Goal: Transaction & Acquisition: Purchase product/service

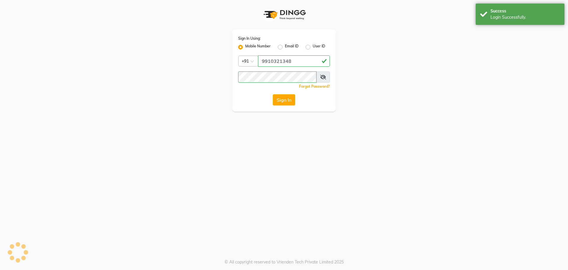
select select "service"
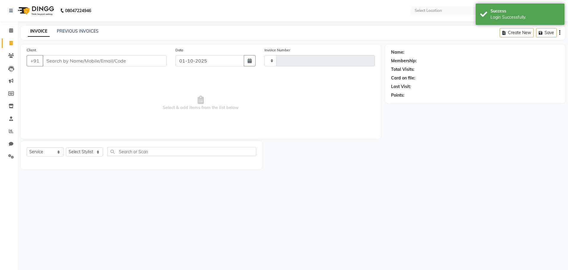
select select "en"
select select "5768"
type input "3651"
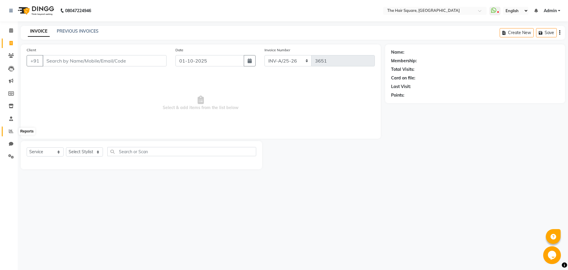
click at [10, 131] on icon at bounding box center [11, 131] width 4 height 4
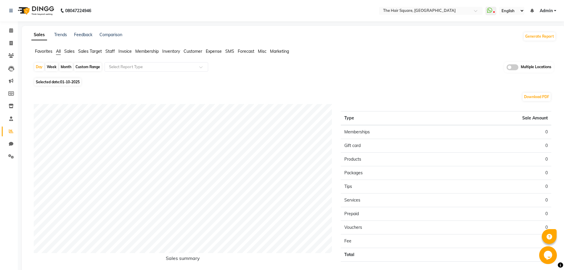
click at [111, 51] on span "Staff" at bounding box center [109, 51] width 9 height 5
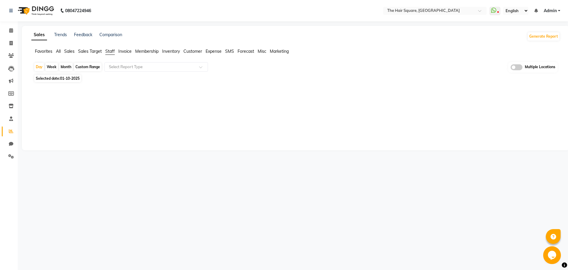
click at [80, 80] on span "01-10-2025" at bounding box center [70, 78] width 20 height 4
click at [75, 79] on span "01-10-2025" at bounding box center [70, 78] width 20 height 4
select select "10"
select select "2025"
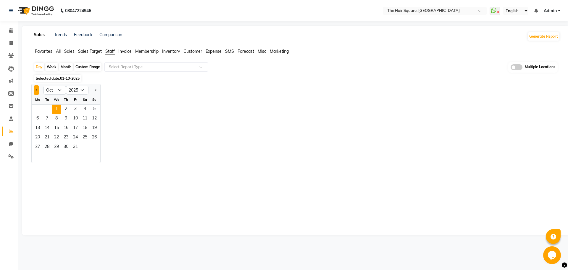
click at [36, 89] on span "Previous month" at bounding box center [37, 89] width 2 height 2
select select "9"
click at [44, 147] on span "30" at bounding box center [46, 146] width 9 height 9
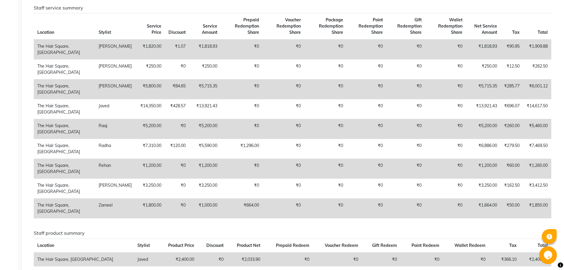
scroll to position [323, 0]
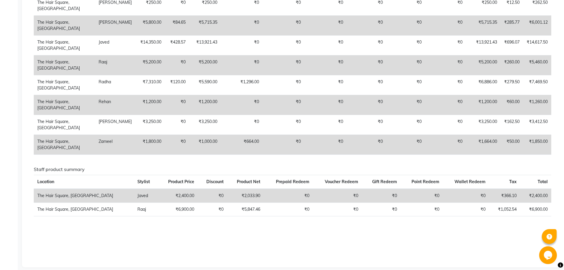
click at [231, 228] on div "Staff combined summary Stylist Bill Count Service Count Service Amount Prepaid …" at bounding box center [292, 10] width 517 height 477
click at [252, 230] on div "Staff combined summary Stylist Bill Count Service Count Service Amount Prepaid …" at bounding box center [292, 10] width 517 height 477
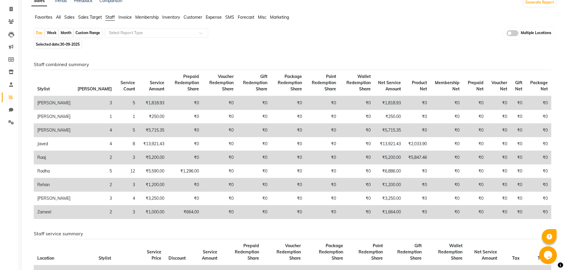
scroll to position [0, 0]
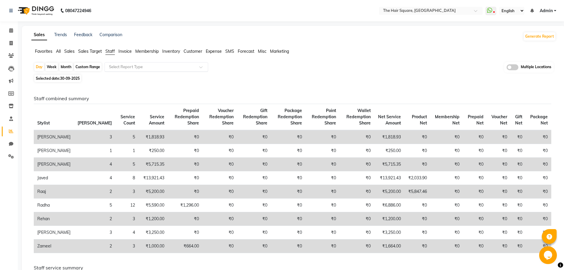
click at [129, 66] on input "text" at bounding box center [150, 67] width 85 height 6
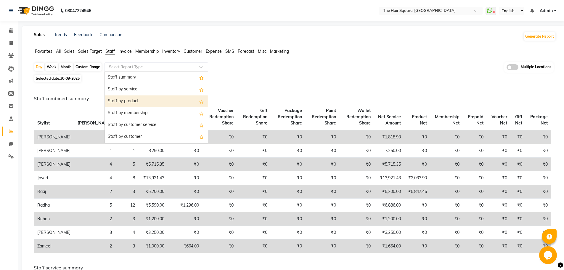
click at [145, 102] on div "Staff by product" at bounding box center [156, 101] width 103 height 12
select select "full_report"
select select "csv"
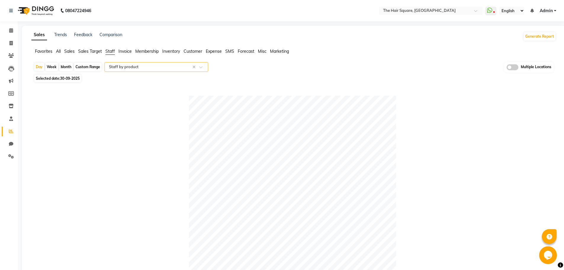
click at [127, 48] on div "Sales Trends Feedback Comparison Generate Report Favorites All Sales Sales Targ…" at bounding box center [293, 234] width 543 height 416
click at [125, 51] on span "Invoice" at bounding box center [124, 51] width 13 height 5
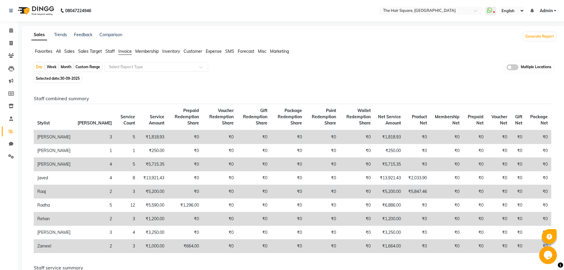
click at [108, 51] on span "Staff" at bounding box center [109, 51] width 9 height 5
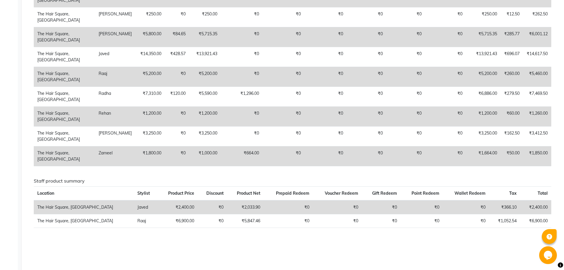
scroll to position [305, 0]
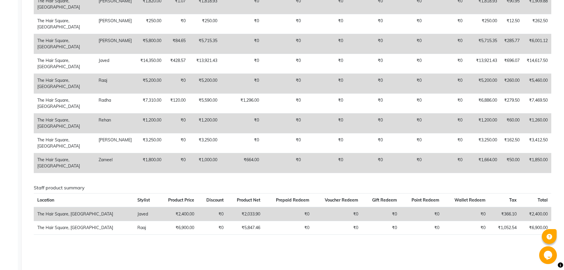
click at [267, 248] on div "Staff combined summary Stylist Bill Count Service Count Service Amount Prepaid …" at bounding box center [292, 29] width 517 height 477
click at [288, 244] on div "Staff combined summary Stylist Bill Count Service Count Service Amount Prepaid …" at bounding box center [292, 29] width 517 height 477
click at [223, 243] on div "Staff combined summary Stylist Bill Count Service Count Service Amount Prepaid …" at bounding box center [292, 29] width 517 height 477
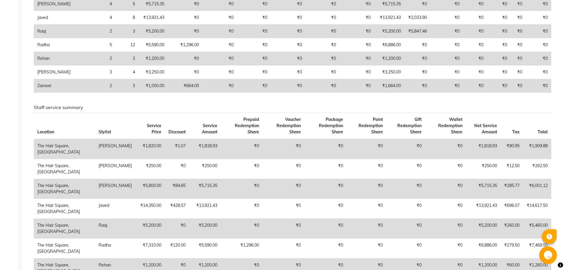
scroll to position [0, 0]
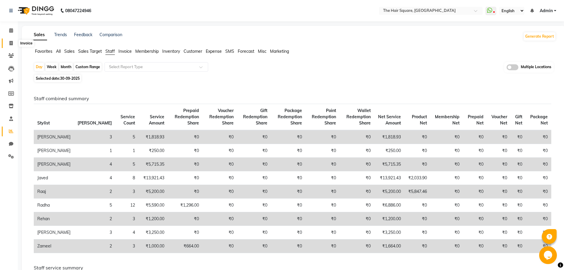
click at [14, 40] on span at bounding box center [11, 43] width 10 height 7
select select "service"
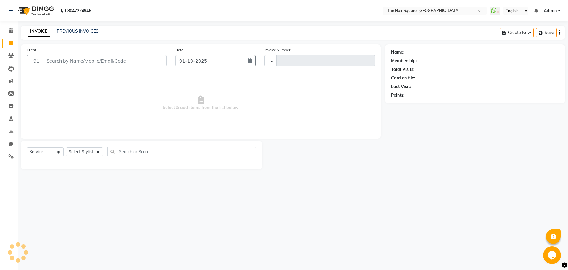
type input "3651"
select select "5768"
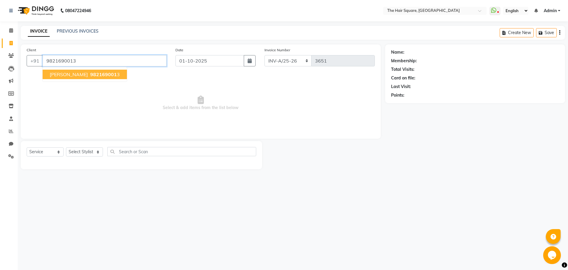
type input "9821690013"
click at [78, 68] on ngb-typeahead-window "[PERSON_NAME] 982169001 3" at bounding box center [84, 74] width 85 height 15
click at [90, 73] on span "982169001" at bounding box center [103, 74] width 27 height 6
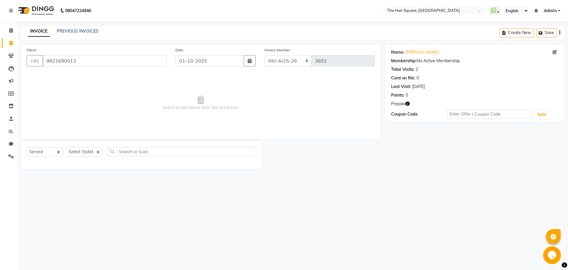
click at [407, 103] on icon "button" at bounding box center [408, 104] width 4 height 4
click at [404, 184] on div "08047224946 Select Location × The Hair Square, [GEOGRAPHIC_DATA] Island WhatsAp…" at bounding box center [284, 135] width 568 height 270
click at [409, 104] on icon "button" at bounding box center [408, 104] width 4 height 4
click at [356, 165] on div at bounding box center [323, 155] width 123 height 28
click at [383, 187] on div "08047224946 Select Location × The Hair Square, [GEOGRAPHIC_DATA] Island WhatsAp…" at bounding box center [284, 135] width 568 height 270
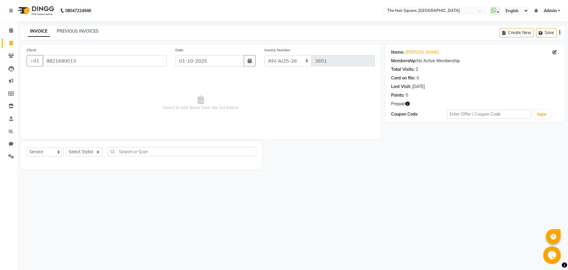
click at [75, 179] on div "08047224946 Select Location × The Hair Square, [GEOGRAPHIC_DATA] Island WhatsAp…" at bounding box center [284, 135] width 568 height 270
click at [11, 141] on span at bounding box center [11, 144] width 10 height 7
select select "100"
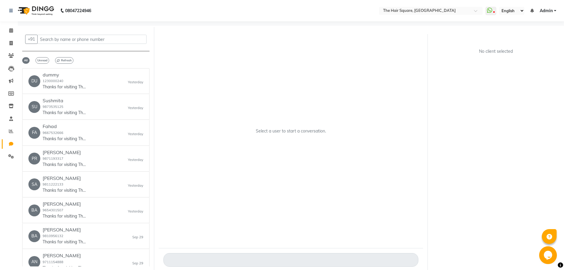
drag, startPoint x: 552, startPoint y: 100, endPoint x: 482, endPoint y: 106, distance: 70.1
click at [552, 98] on div "No client selected" at bounding box center [495, 152] width 136 height 237
click at [8, 30] on span at bounding box center [11, 30] width 10 height 7
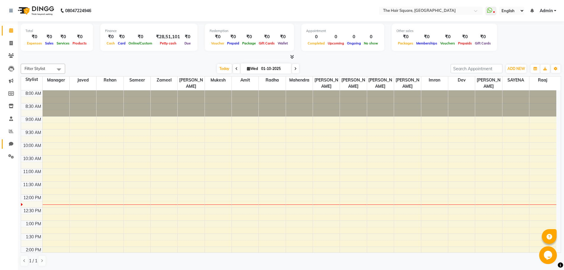
click at [9, 148] on ul "Calendar Invoice Clients Leads Marketing Members Inventory Staff Reports Chat S…" at bounding box center [9, 94] width 18 height 141
click at [9, 145] on icon at bounding box center [11, 143] width 4 height 4
select select "100"
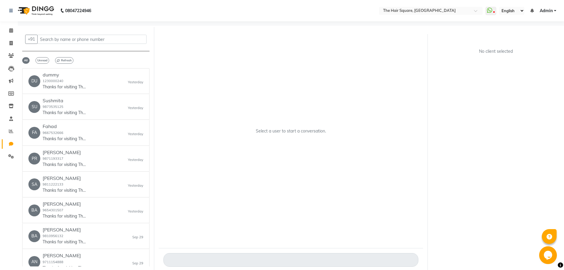
drag, startPoint x: 221, startPoint y: 67, endPoint x: 191, endPoint y: 69, distance: 29.6
click at [217, 69] on div "Select a user to start a conversation." at bounding box center [291, 133] width 264 height 210
drag, startPoint x: 11, startPoint y: 43, endPoint x: 22, endPoint y: 47, distance: 12.2
click at [11, 43] on icon at bounding box center [10, 43] width 3 height 4
select select "service"
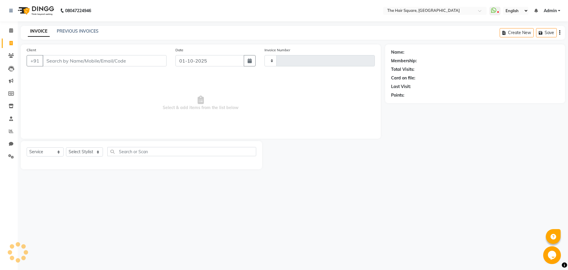
type input "3651"
select select "5768"
click at [83, 154] on select "Select Stylist" at bounding box center [84, 151] width 37 height 9
select select "39370"
click at [66, 147] on select "Select Stylist Amit [PERSON_NAME] Dev Imran [PERSON_NAME] [PERSON_NAME] Manager…" at bounding box center [84, 151] width 37 height 9
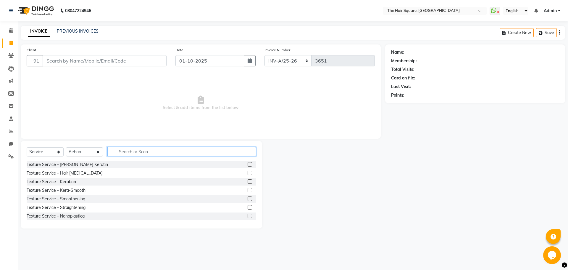
click at [206, 152] on input "text" at bounding box center [181, 151] width 149 height 9
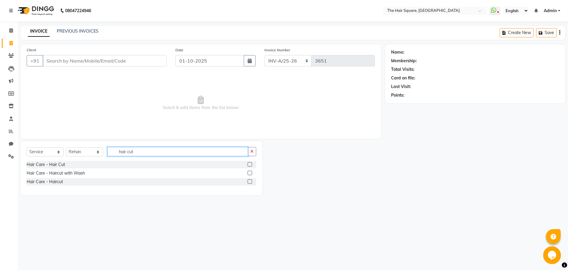
type input "hair cut"
click at [248, 181] on label at bounding box center [250, 181] width 4 height 4
click at [248, 181] on input "checkbox" at bounding box center [250, 182] width 4 height 4
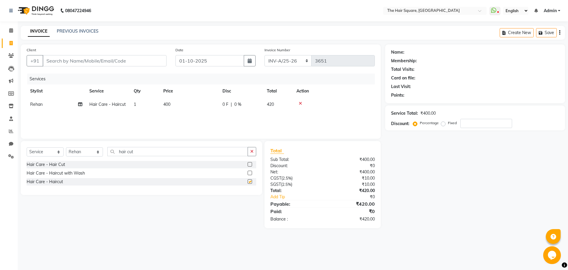
checkbox input "false"
click at [89, 62] on input "Client" at bounding box center [105, 60] width 124 height 11
type input "d"
type input "0"
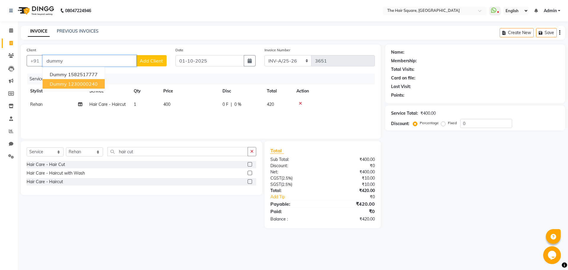
click at [99, 87] on button "dummy 1230000240" at bounding box center [74, 83] width 62 height 9
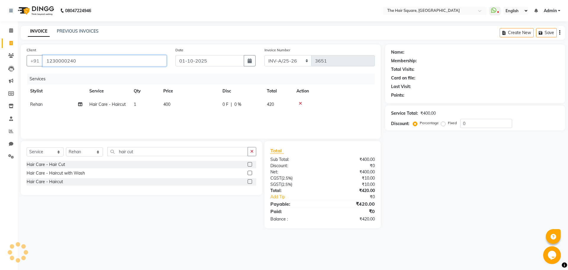
type input "1230000240"
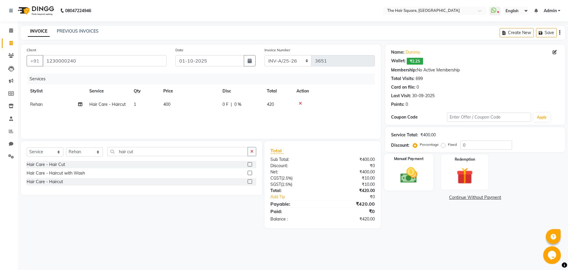
click at [403, 164] on div "Manual Payment" at bounding box center [408, 172] width 49 height 36
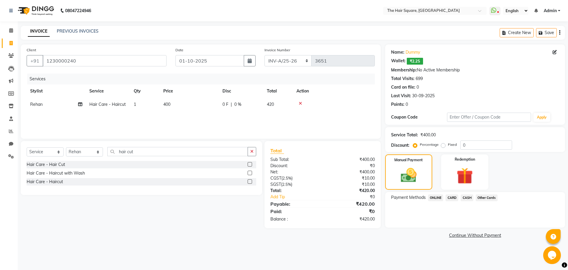
click at [434, 199] on span "ONLINE" at bounding box center [435, 197] width 15 height 7
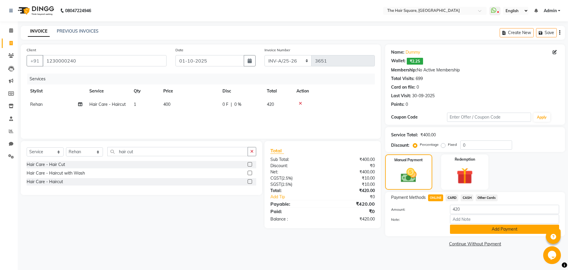
drag, startPoint x: 465, startPoint y: 224, endPoint x: 470, endPoint y: 229, distance: 7.3
click at [466, 225] on div "Amount: 420 Note: Add Payment" at bounding box center [475, 219] width 168 height 29
click at [471, 231] on button "Add Payment" at bounding box center [504, 228] width 109 height 9
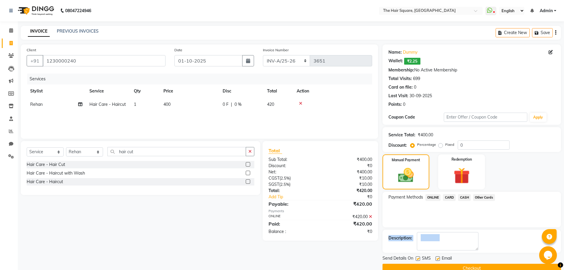
click at [474, 267] on button "Checkout" at bounding box center [471, 267] width 178 height 9
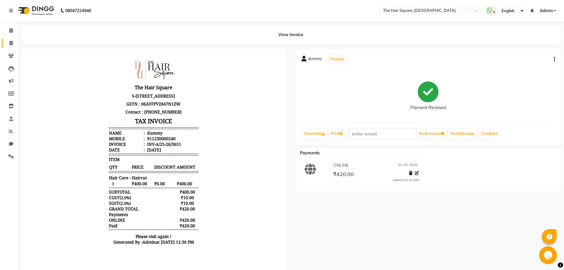
click at [10, 40] on span at bounding box center [11, 43] width 10 height 7
select select "service"
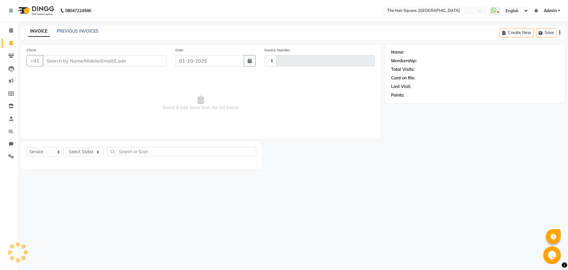
click at [10, 40] on span at bounding box center [11, 43] width 10 height 7
select select "service"
type input "3652"
select select "5768"
click at [89, 148] on select "Select Stylist" at bounding box center [84, 151] width 37 height 9
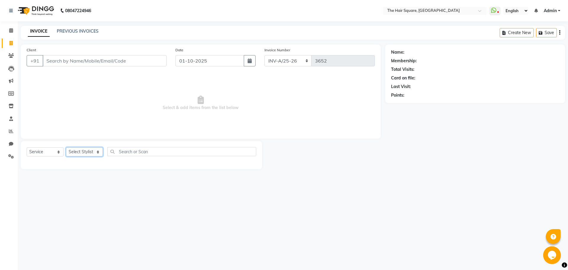
select select "39376"
click at [66, 147] on select "Select Stylist Amit [PERSON_NAME] Dev Imran [PERSON_NAME] [PERSON_NAME] Manager…" at bounding box center [84, 151] width 37 height 9
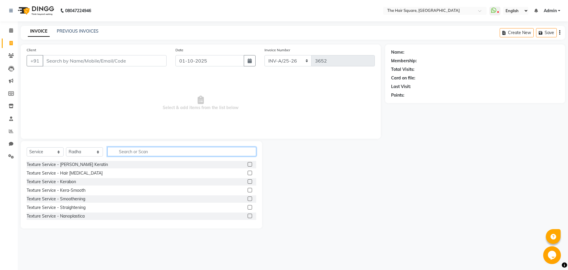
click at [156, 151] on input "text" at bounding box center [181, 151] width 149 height 9
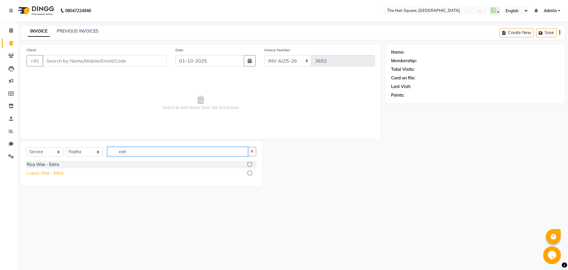
type input "extr"
click at [50, 174] on div "Luxury Wax - Extra" at bounding box center [45, 173] width 37 height 6
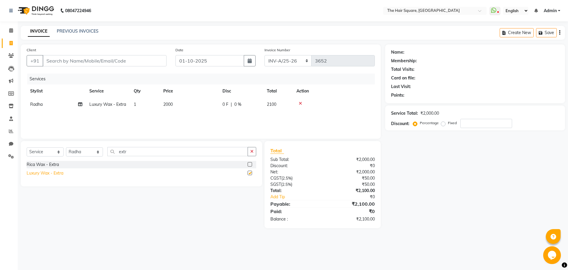
checkbox input "false"
click at [298, 103] on div at bounding box center [334, 103] width 75 height 4
click at [44, 164] on div "Rica Wax - Extra" at bounding box center [43, 164] width 32 height 6
checkbox input "false"
click at [300, 103] on icon at bounding box center [300, 103] width 3 height 4
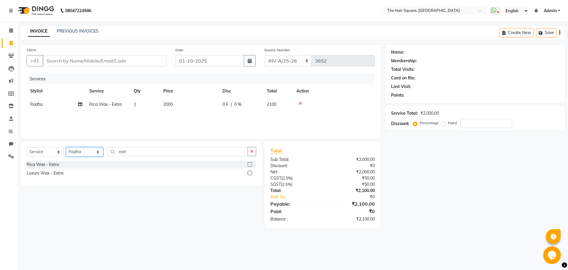
click at [86, 153] on select "Select Stylist Amit [PERSON_NAME] Dev Imran [PERSON_NAME] [PERSON_NAME] Manager…" at bounding box center [84, 151] width 37 height 9
select select "39380"
click at [66, 147] on select "Select Stylist Amit [PERSON_NAME] Dev Imran [PERSON_NAME] [PERSON_NAME] Manager…" at bounding box center [84, 151] width 37 height 9
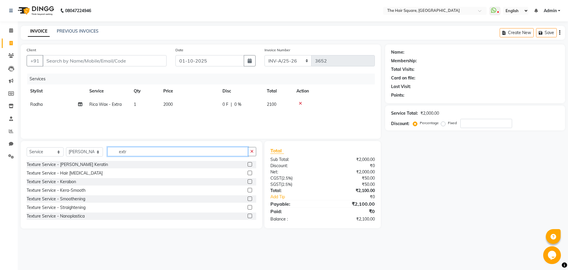
drag, startPoint x: 140, startPoint y: 150, endPoint x: 19, endPoint y: 157, distance: 121.3
click at [22, 152] on div "Select Service Product Membership Package Voucher Prepaid Gift Card Select Styl…" at bounding box center [142, 184] width 242 height 87
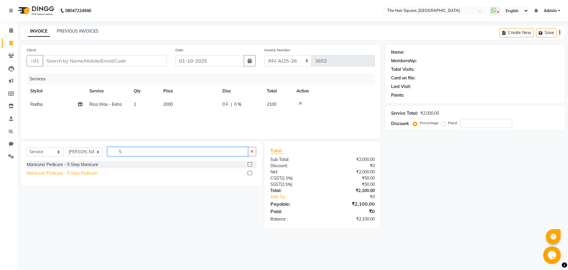
type input "5"
click at [86, 175] on div "Manicure/ Pedicure - 5 Step Pedicure" at bounding box center [62, 173] width 71 height 6
checkbox input "false"
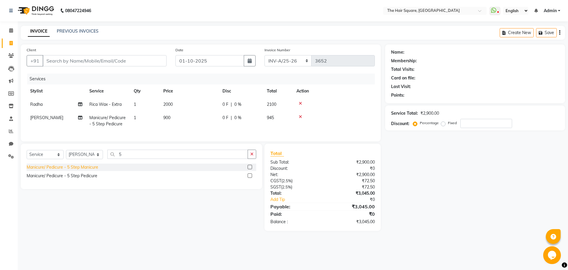
click at [87, 170] on div "Manicure/ Pedicure - 5 Step Manicure" at bounding box center [63, 167] width 72 height 6
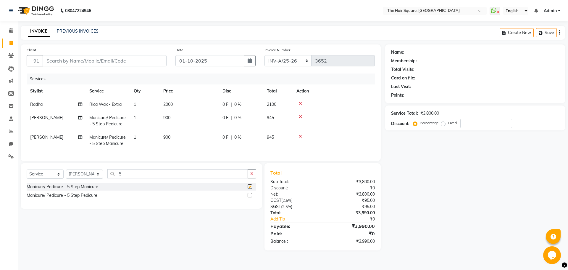
checkbox input "false"
drag, startPoint x: 132, startPoint y: 176, endPoint x: 47, endPoint y: 187, distance: 85.3
click at [49, 183] on div "Select Service Product Membership Package Voucher Prepaid Gift Card Select Styl…" at bounding box center [142, 176] width 230 height 14
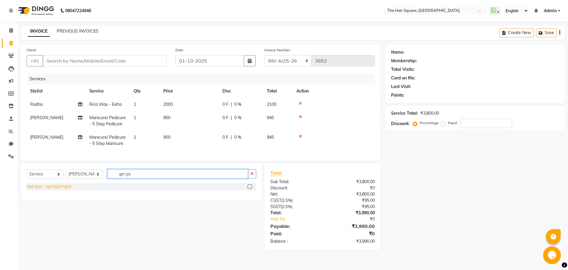
type input "gel pa"
click at [44, 188] on div "Nail Bar - Gel Nail Paint" at bounding box center [49, 186] width 45 height 6
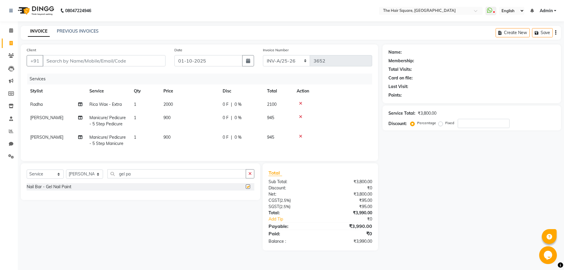
checkbox input "false"
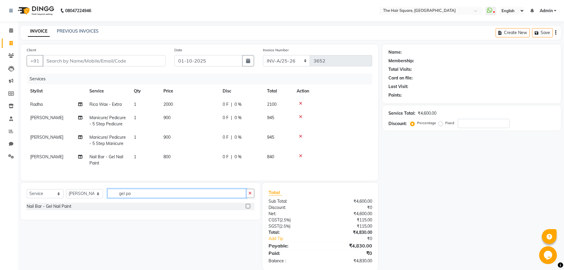
drag, startPoint x: 153, startPoint y: 198, endPoint x: 0, endPoint y: 191, distance: 152.9
click at [0, 191] on app-home "08047224946 Select Location × The Hair Square, [GEOGRAPHIC_DATA] Island WhatsAp…" at bounding box center [282, 139] width 564 height 278
type input "thre"
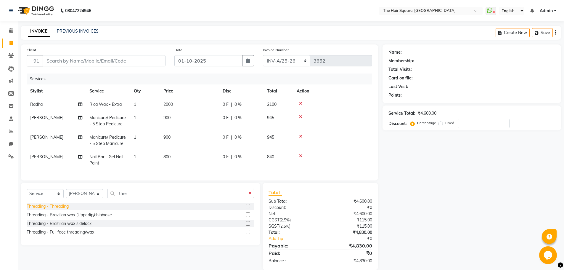
click at [41, 209] on div "Threading - Threading" at bounding box center [48, 206] width 42 height 6
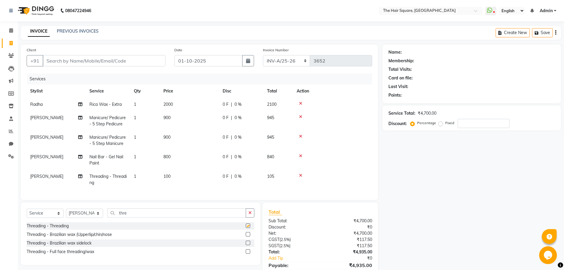
checkbox input "false"
drag, startPoint x: 158, startPoint y: 174, endPoint x: 165, endPoint y: 177, distance: 6.8
click at [158, 175] on td "1" at bounding box center [145, 180] width 30 height 20
select select "39380"
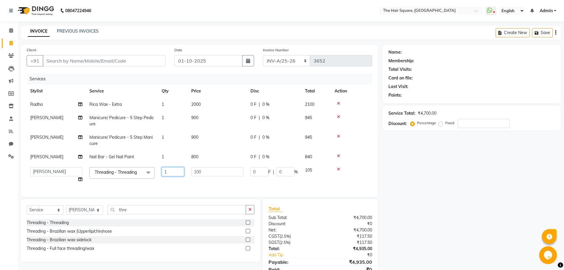
drag, startPoint x: 176, startPoint y: 173, endPoint x: 29, endPoint y: 169, distance: 147.4
click at [33, 168] on tr "Amit [PERSON_NAME] Dev Imran [PERSON_NAME] [PERSON_NAME] Manager [PERSON_NAME] …" at bounding box center [199, 174] width 345 height 22
type input "3"
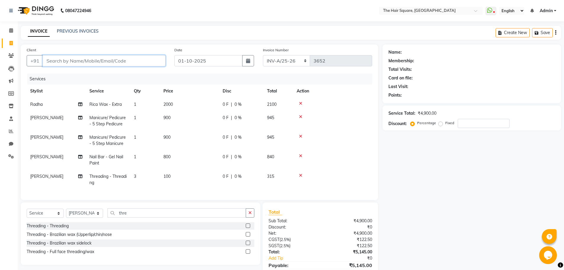
click at [73, 60] on input "Client" at bounding box center [104, 60] width 123 height 11
type input "8"
type input "0"
drag, startPoint x: 87, startPoint y: 71, endPoint x: 232, endPoint y: 106, distance: 149.1
click at [86, 71] on button "Neha 886063111 0" at bounding box center [72, 74] width 58 height 9
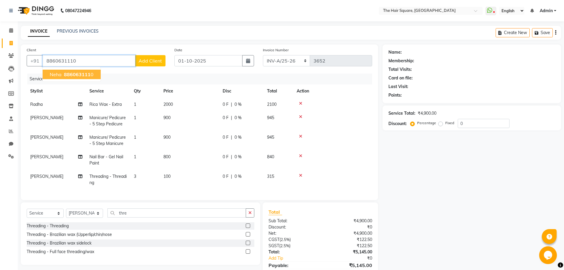
type input "8860631110"
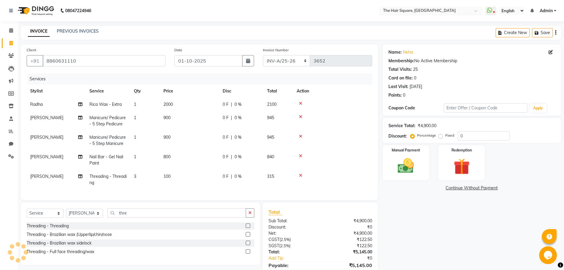
click at [428, 12] on input "text" at bounding box center [425, 11] width 86 height 6
click at [429, 30] on span "The Hair Square, [GEOGRAPHIC_DATA]" at bounding box center [418, 30] width 73 height 5
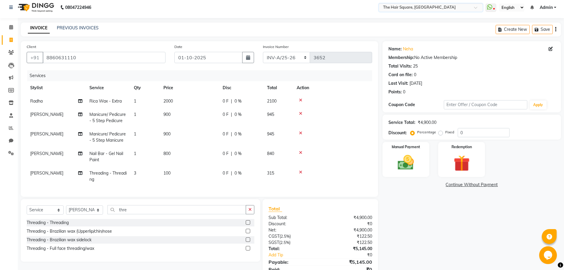
scroll to position [33, 0]
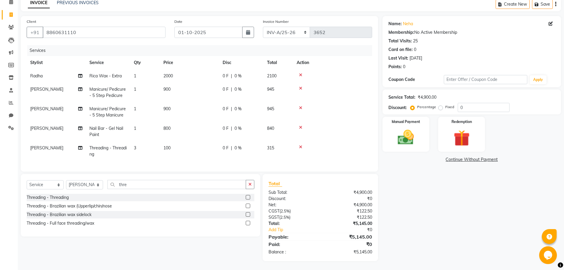
click at [36, 145] on span "[PERSON_NAME]" at bounding box center [46, 147] width 33 height 5
select select "39380"
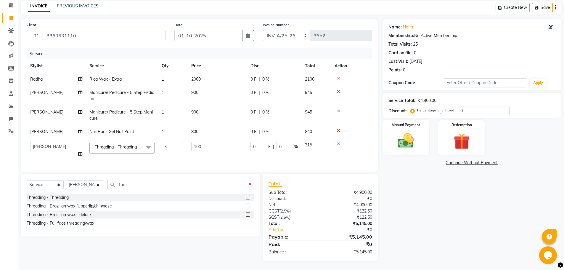
scroll to position [30, 0]
select select "39376"
click at [53, 129] on td "[PERSON_NAME]" at bounding box center [56, 131] width 59 height 13
select select "39380"
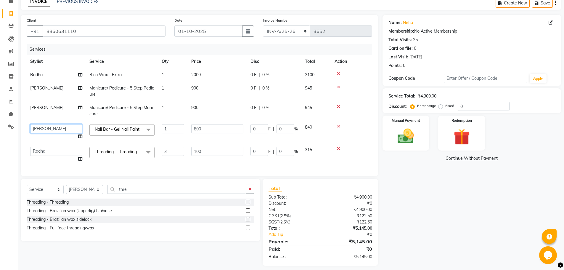
click at [53, 129] on select "Amit [PERSON_NAME] Dev [PERSON_NAME] [PERSON_NAME] [PERSON_NAME] Manager [PERSO…" at bounding box center [56, 128] width 52 height 9
select select "39376"
click at [41, 107] on td "[PERSON_NAME]" at bounding box center [56, 111] width 59 height 20
select select "39380"
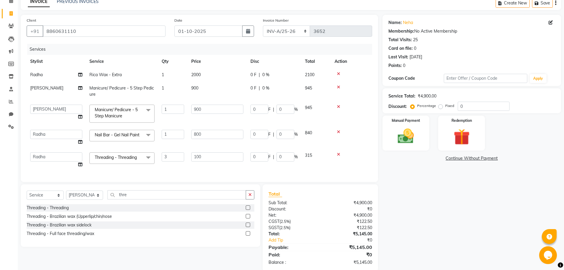
select select "39381"
click at [43, 92] on td "[PERSON_NAME]" at bounding box center [56, 91] width 59 height 20
select select "39380"
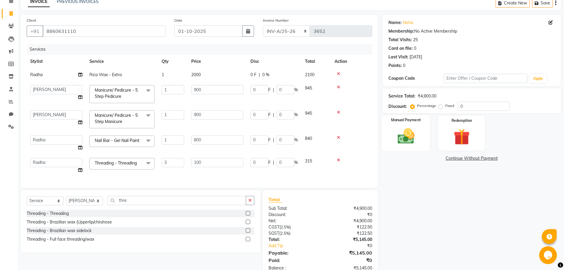
click at [381, 140] on div "Manual Payment Redemption" at bounding box center [471, 132] width 187 height 35
click at [419, 142] on div "Manual Payment" at bounding box center [405, 133] width 49 height 36
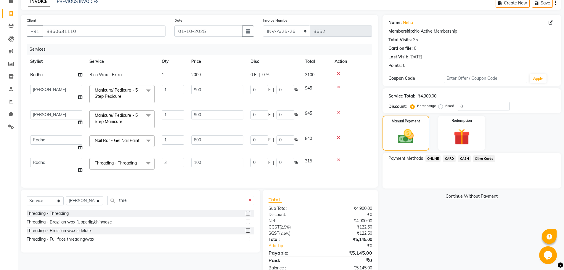
click at [438, 159] on span "ONLINE" at bounding box center [432, 158] width 15 height 7
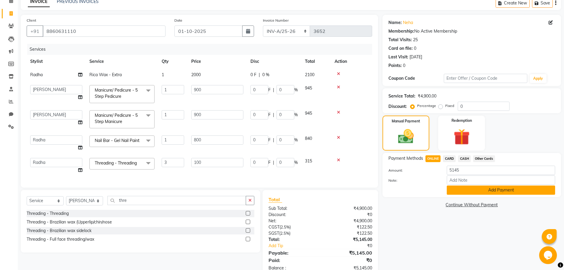
click at [477, 186] on button "Add Payment" at bounding box center [501, 189] width 108 height 9
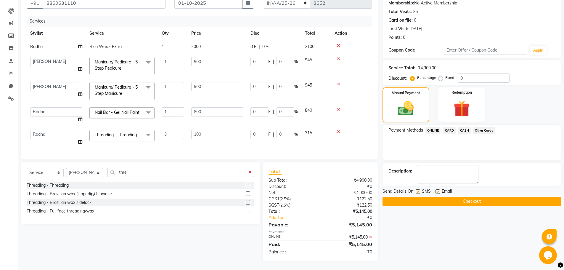
scroll to position [62, 0]
click at [447, 197] on button "Checkout" at bounding box center [471, 201] width 178 height 9
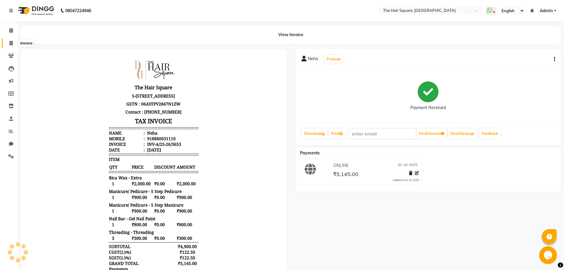
click at [11, 44] on icon at bounding box center [10, 43] width 3 height 4
select select "service"
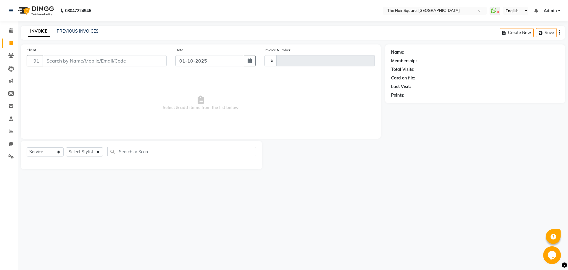
type input "3654"
select select "5768"
click at [83, 150] on select "Select Stylist Amit [PERSON_NAME] Dev Imran [PERSON_NAME] [PERSON_NAME] Manager…" at bounding box center [84, 151] width 37 height 9
select select "39380"
click at [66, 147] on select "Select Stylist Amit [PERSON_NAME] Dev Imran [PERSON_NAME] [PERSON_NAME] Manager…" at bounding box center [84, 151] width 37 height 9
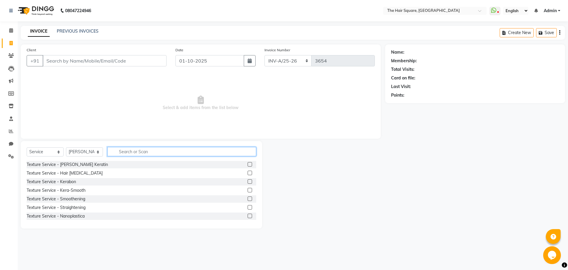
click at [155, 150] on input "text" at bounding box center [181, 151] width 149 height 9
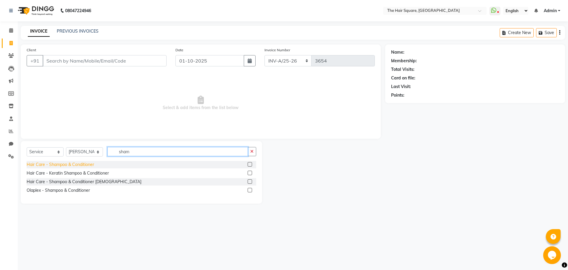
type input "sham"
click at [58, 165] on div "Hair Care - Shampoo & Conditioner" at bounding box center [60, 164] width 67 height 6
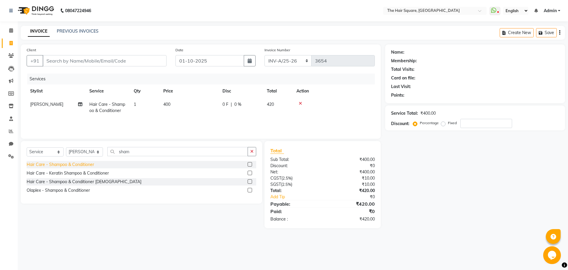
click at [59, 165] on div "Hair Care - Shampoo & Conditioner" at bounding box center [60, 164] width 67 height 6
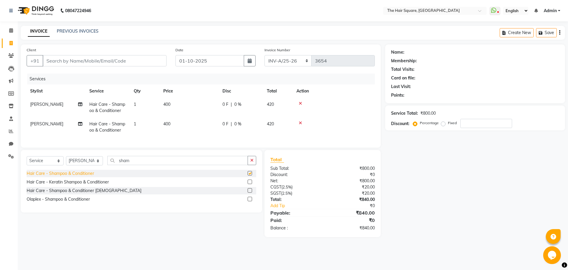
checkbox input "false"
drag, startPoint x: 145, startPoint y: 164, endPoint x: 0, endPoint y: 164, distance: 145.0
click at [7, 164] on app-home "08047224946 Select Location × The Hair Square, [GEOGRAPHIC_DATA] Island WhatsAp…" at bounding box center [284, 123] width 568 height 246
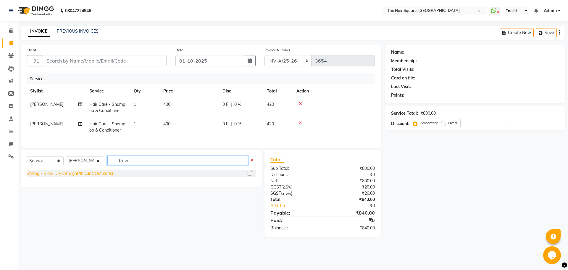
type input "blow"
click at [64, 176] on div "Styling - Blow Dry (Straight/In curls/Out curls)" at bounding box center [70, 173] width 86 height 6
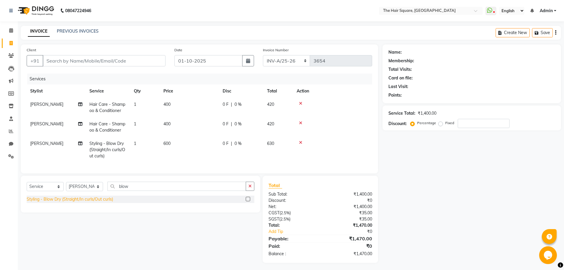
click at [71, 202] on div "Styling - Blow Dry (Straight/In curls/Out curls)" at bounding box center [70, 199] width 86 height 6
checkbox input "false"
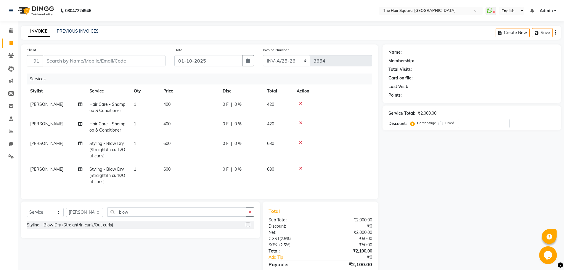
click at [44, 125] on td "[PERSON_NAME]" at bounding box center [56, 127] width 59 height 20
select select "39380"
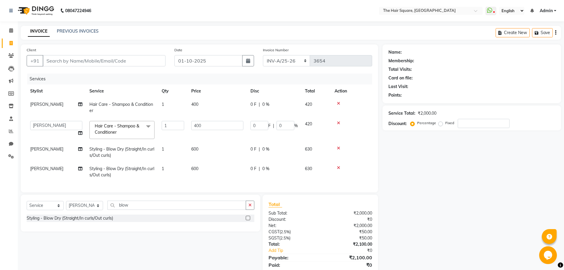
click at [43, 124] on select "Amit [PERSON_NAME] Dev [PERSON_NAME] [PERSON_NAME] [PERSON_NAME] Manager [PERSO…" at bounding box center [56, 125] width 52 height 9
select select "39381"
click at [49, 156] on td "[PERSON_NAME]" at bounding box center [56, 152] width 59 height 20
select select "39380"
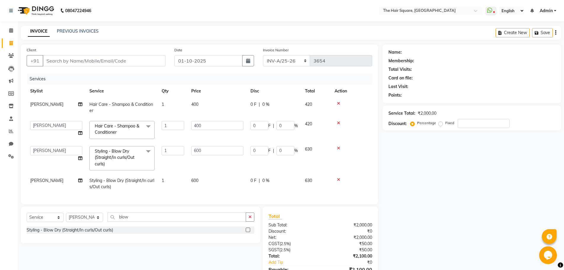
click at [49, 153] on select "Amit [PERSON_NAME] Dev [PERSON_NAME] [PERSON_NAME] [PERSON_NAME] Manager [PERSO…" at bounding box center [56, 150] width 52 height 9
click at [49, 152] on select "Amit [PERSON_NAME] Dev [PERSON_NAME] [PERSON_NAME] [PERSON_NAME] Manager [PERSO…" at bounding box center [56, 150] width 52 height 9
select select "75571"
click at [49, 178] on td "[PERSON_NAME]" at bounding box center [56, 184] width 59 height 20
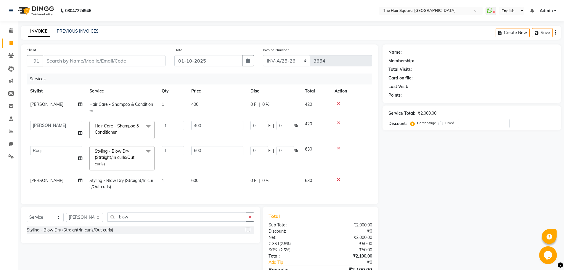
select select "39380"
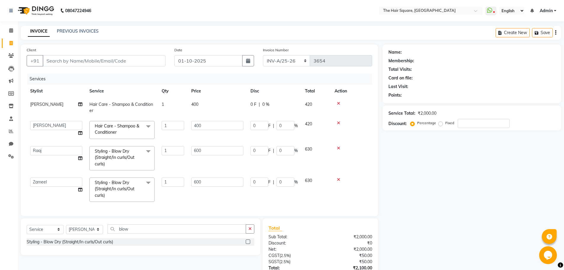
select select "39372"
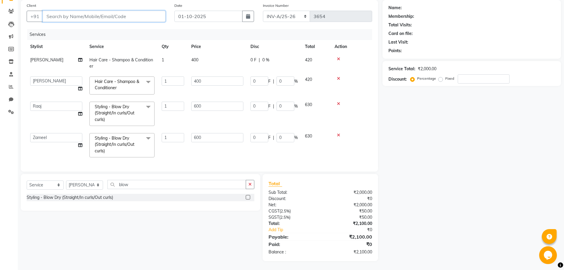
click at [94, 11] on input "Client" at bounding box center [104, 16] width 123 height 11
type input "1"
type input "0"
type input "123456789"
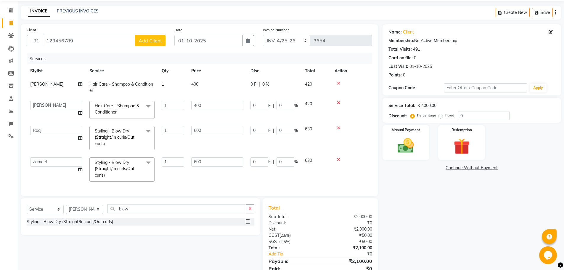
scroll to position [0, 0]
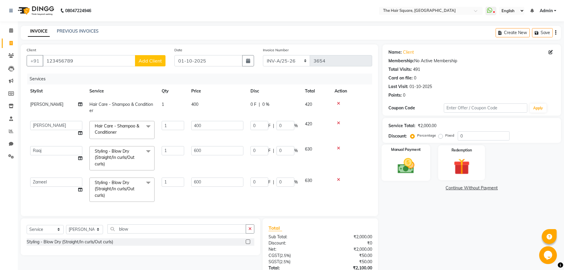
click at [400, 169] on img at bounding box center [405, 165] width 27 height 19
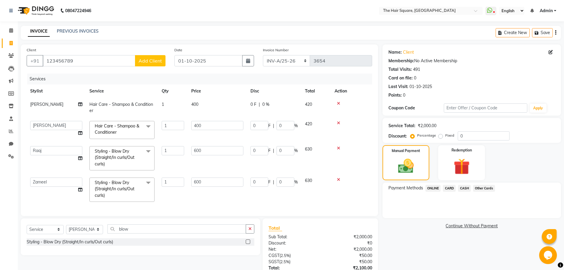
click at [445, 189] on span "CARD" at bounding box center [449, 188] width 13 height 7
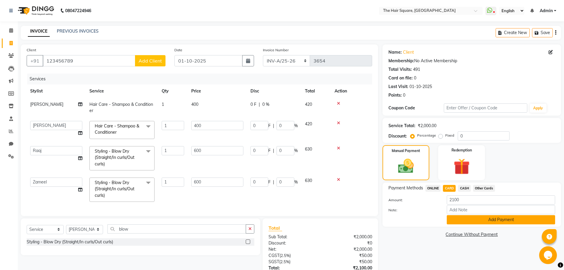
click at [472, 221] on button "Add Payment" at bounding box center [501, 219] width 108 height 9
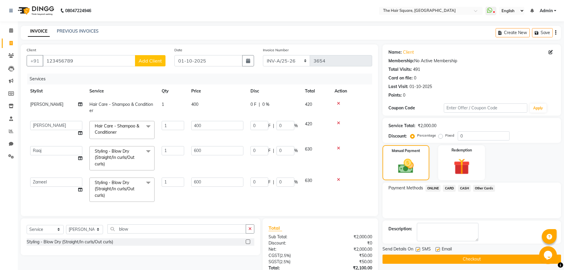
scroll to position [61, 0]
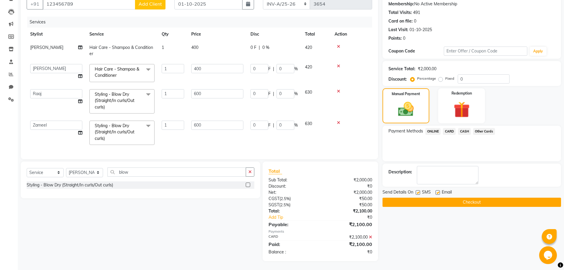
click at [416, 190] on label at bounding box center [418, 192] width 4 height 4
click at [416, 191] on input "checkbox" at bounding box center [418, 193] width 4 height 4
checkbox input "false"
click at [437, 190] on label at bounding box center [437, 192] width 4 height 4
click at [437, 191] on input "checkbox" at bounding box center [437, 193] width 4 height 4
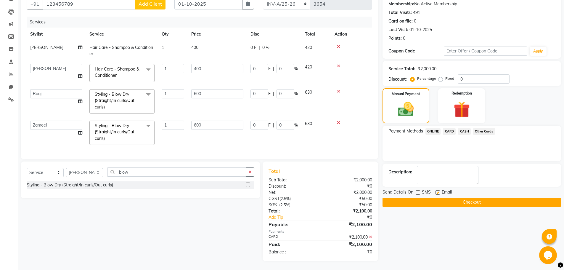
checkbox input "false"
click at [437, 201] on button "Checkout" at bounding box center [471, 201] width 178 height 9
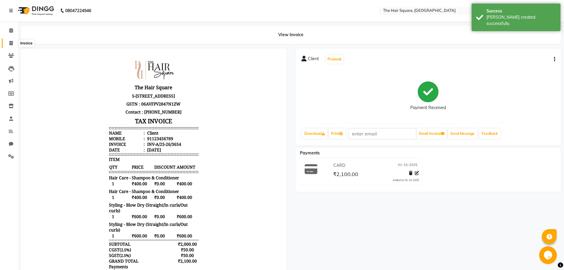
click at [10, 41] on icon at bounding box center [10, 43] width 3 height 4
select select "service"
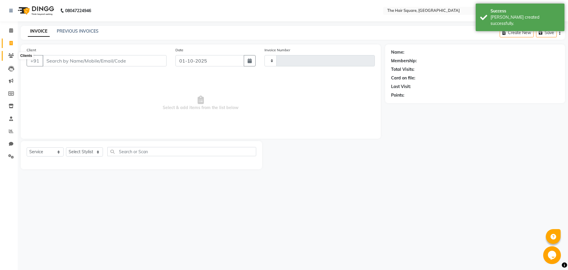
type input "3655"
select select "5768"
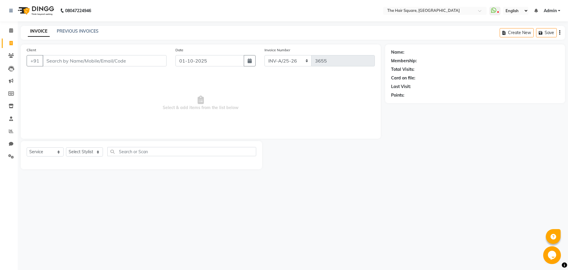
click at [63, 64] on input "Client" at bounding box center [105, 60] width 124 height 11
type input "8468890810"
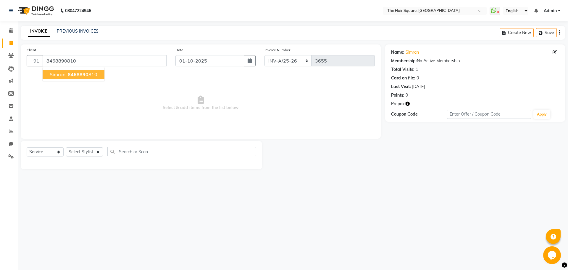
click at [408, 106] on button "button" at bounding box center [408, 104] width 4 height 6
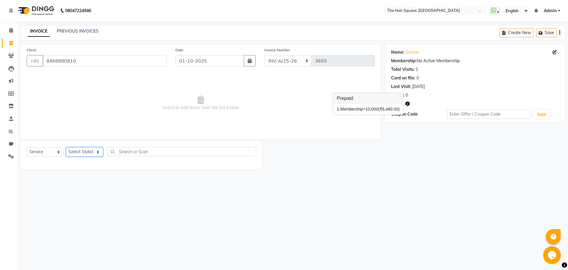
click at [94, 150] on select "Select Stylist Amit [PERSON_NAME] Dev Imran [PERSON_NAME] [PERSON_NAME] Manager…" at bounding box center [84, 151] width 37 height 9
select select "44563"
click at [66, 147] on select "Select Stylist Amit [PERSON_NAME] Dev Imran [PERSON_NAME] [PERSON_NAME] Manager…" at bounding box center [84, 151] width 37 height 9
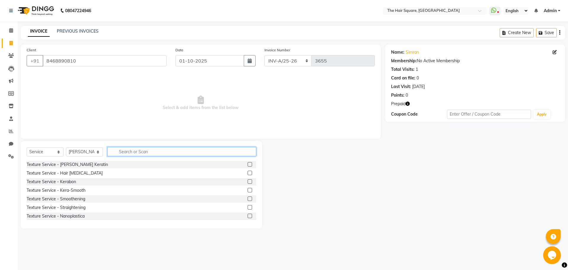
click at [145, 155] on input "text" at bounding box center [181, 151] width 149 height 9
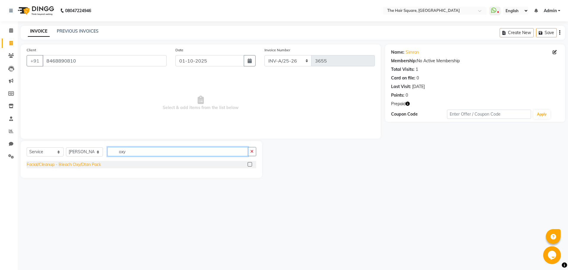
type input "oxy"
click at [38, 165] on div "Facial/Cleanup - Bleach Oxy/Dtan Pack" at bounding box center [64, 164] width 74 height 6
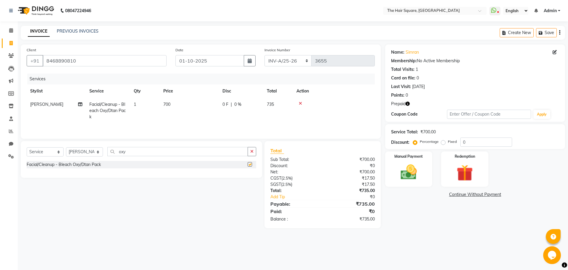
checkbox input "false"
drag, startPoint x: 146, startPoint y: 150, endPoint x: 0, endPoint y: 169, distance: 147.8
click at [5, 167] on app-home "08047224946 Select Location × The Hair Square, [GEOGRAPHIC_DATA] Island WhatsAp…" at bounding box center [284, 118] width 568 height 237
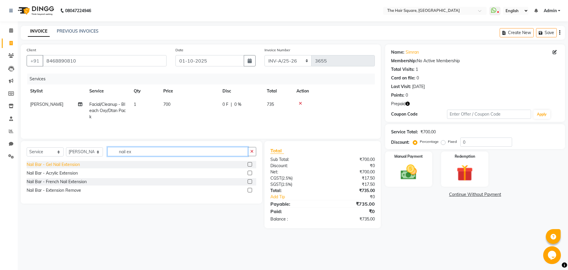
type input "nail ex"
click at [65, 162] on div "Nail Bar - Gel Nail Extension" at bounding box center [53, 164] width 53 height 6
checkbox input "false"
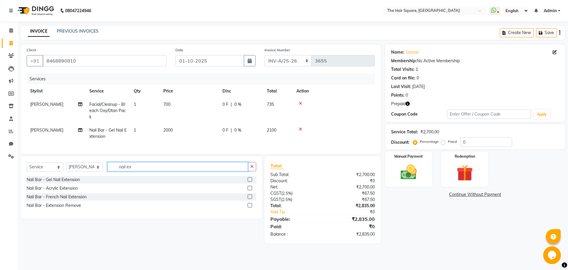
drag, startPoint x: 150, startPoint y: 173, endPoint x: 0, endPoint y: 184, distance: 150.2
click at [0, 184] on app-home "08047224946 Select Location × The Hair Square, [GEOGRAPHIC_DATA] Island WhatsAp…" at bounding box center [284, 126] width 568 height 252
type input "thre"
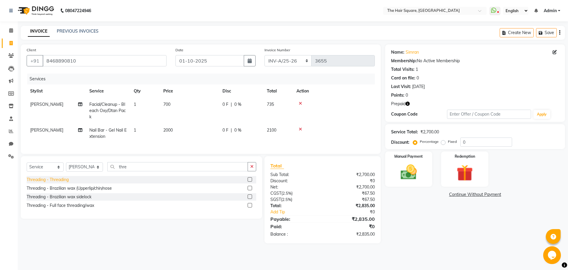
click at [59, 183] on div "Threading - Threading" at bounding box center [48, 179] width 42 height 6
checkbox input "false"
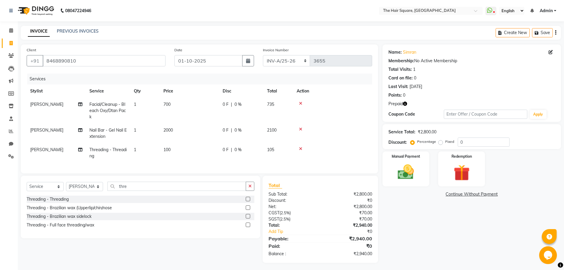
click at [405, 105] on icon "button" at bounding box center [405, 104] width 4 height 4
drag, startPoint x: 280, startPoint y: 60, endPoint x: 279, endPoint y: 65, distance: 5.0
click at [280, 60] on select "INV-A-M/25-26 INV-A/25-26" at bounding box center [286, 60] width 47 height 11
select select "5954"
click at [263, 55] on select "INV-A-M/25-26 INV-A/25-26" at bounding box center [286, 60] width 47 height 11
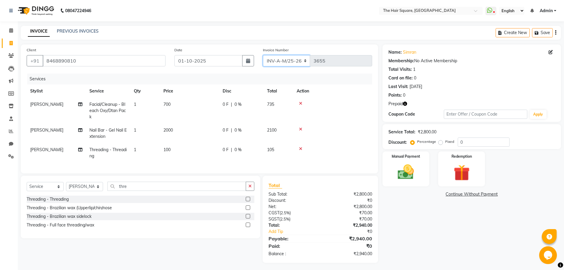
type input "1093"
click at [49, 147] on span "[PERSON_NAME]" at bounding box center [46, 149] width 33 height 5
select select "44563"
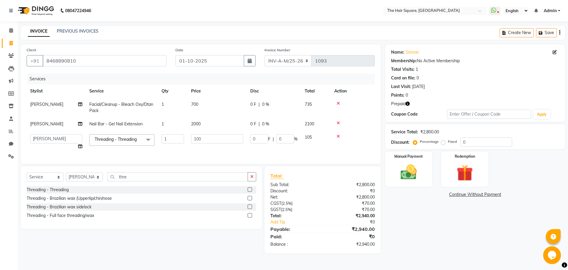
click at [50, 147] on td "Amit [PERSON_NAME] Dev [PERSON_NAME] [PERSON_NAME] [PERSON_NAME] Manager [PERSO…" at bounding box center [56, 142] width 59 height 22
click at [54, 141] on select "Amit [PERSON_NAME] Dev [PERSON_NAME] [PERSON_NAME] [PERSON_NAME] Manager [PERSO…" at bounding box center [56, 138] width 52 height 9
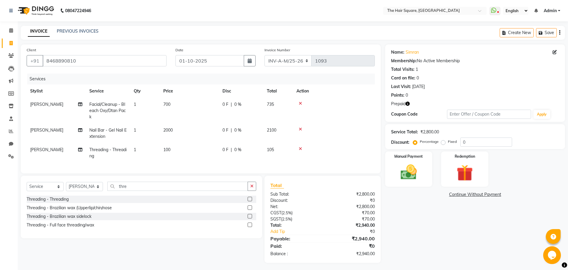
click at [106, 86] on th "Service" at bounding box center [108, 90] width 44 height 13
click at [53, 106] on td "[PERSON_NAME]" at bounding box center [56, 111] width 59 height 26
select select "44563"
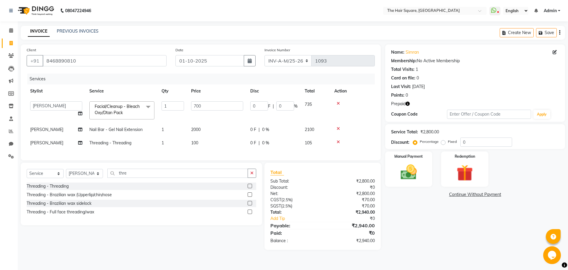
click at [43, 145] on span "[PERSON_NAME]" at bounding box center [46, 142] width 33 height 5
select select "44563"
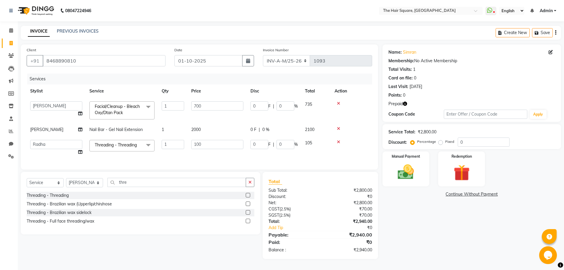
select select "39376"
click at [64, 133] on td "[PERSON_NAME]" at bounding box center [56, 129] width 59 height 13
select select "44563"
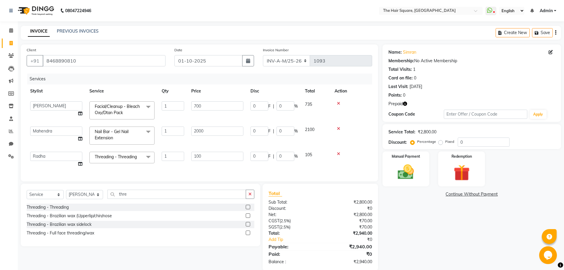
select select "39378"
click at [467, 160] on div "Redemption" at bounding box center [461, 169] width 49 height 36
click at [426, 197] on span "Prepaid 1" at bounding box center [434, 194] width 19 height 7
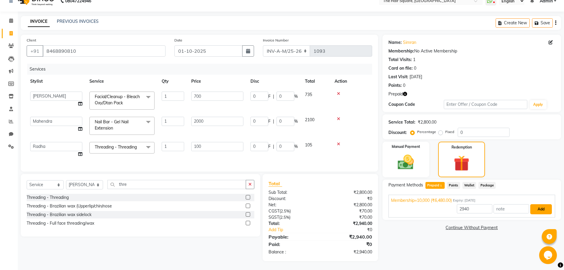
click at [537, 204] on button "Add" at bounding box center [541, 209] width 22 height 10
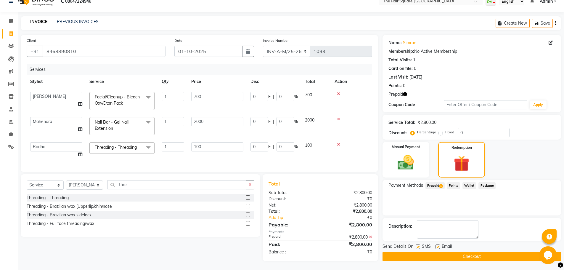
scroll to position [14, 0]
click at [450, 254] on button "Checkout" at bounding box center [471, 256] width 178 height 9
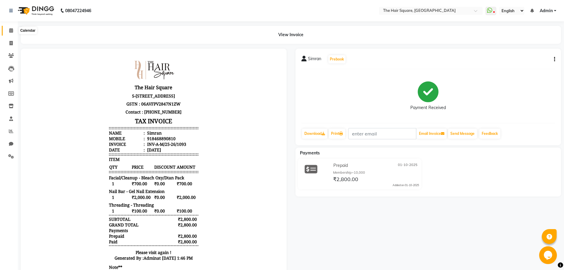
click at [10, 32] on icon at bounding box center [11, 30] width 4 height 4
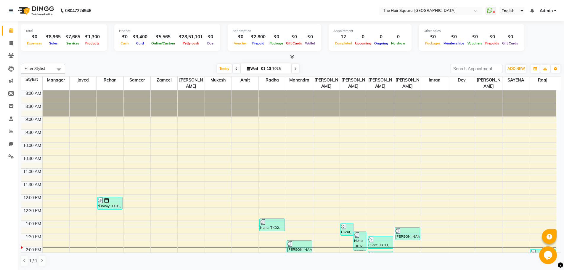
click at [114, 56] on div at bounding box center [291, 57] width 540 height 6
click at [9, 145] on span at bounding box center [11, 144] width 10 height 7
select select "100"
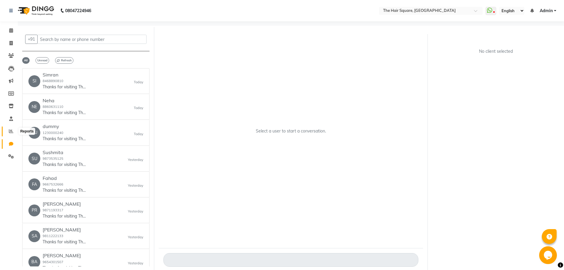
click at [12, 129] on icon at bounding box center [11, 131] width 4 height 4
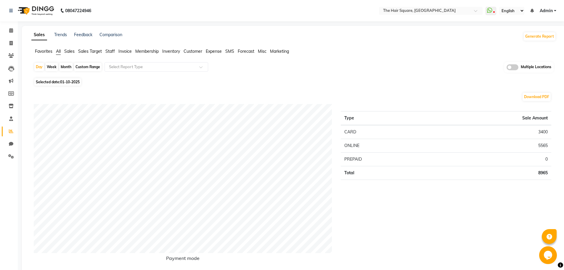
click at [115, 50] on span "Staff" at bounding box center [109, 51] width 9 height 5
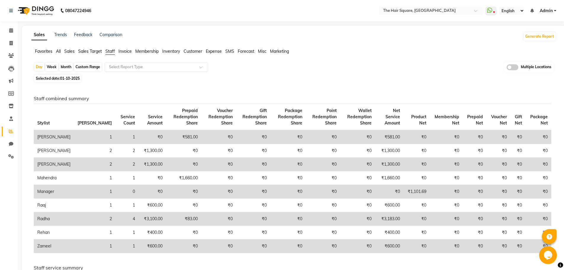
click at [72, 80] on span "01-10-2025" at bounding box center [70, 78] width 20 height 4
select select "10"
select select "2025"
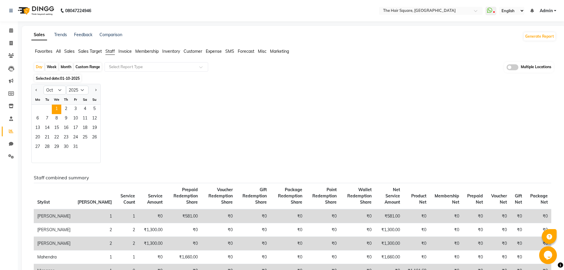
click at [88, 65] on div "Custom Range" at bounding box center [88, 67] width 28 height 8
select select "10"
select select "2025"
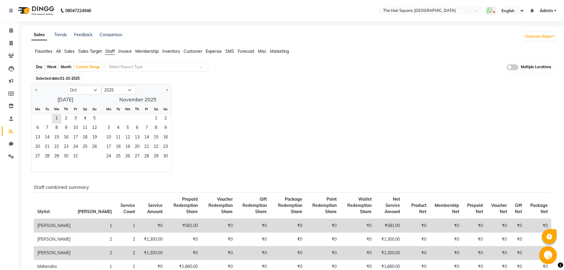
click at [67, 68] on div "Month" at bounding box center [66, 67] width 14 height 8
select select "10"
select select "2025"
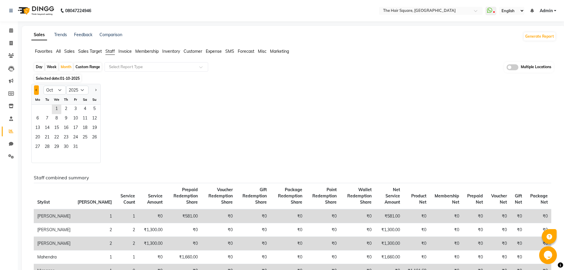
click at [38, 92] on button "Previous month" at bounding box center [36, 89] width 5 height 9
select select "9"
click at [35, 149] on span "29" at bounding box center [37, 146] width 9 height 9
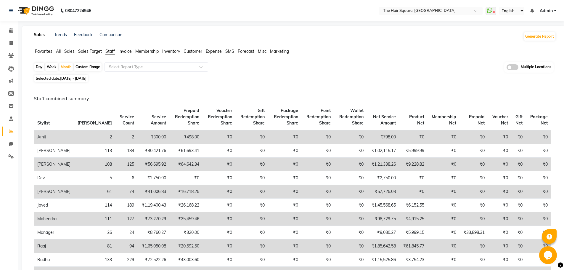
click at [39, 67] on div "Day" at bounding box center [39, 67] width 10 height 8
select select "9"
select select "2025"
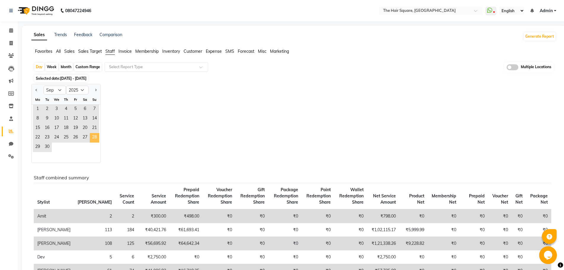
click at [94, 138] on span "28" at bounding box center [94, 137] width 9 height 9
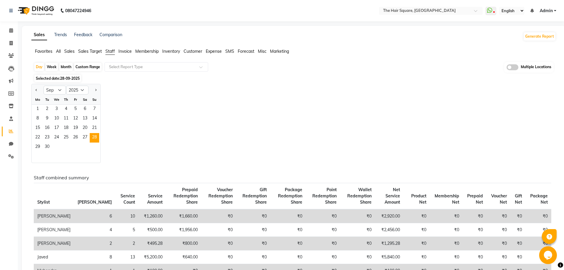
drag, startPoint x: 173, startPoint y: 117, endPoint x: 177, endPoint y: 117, distance: 3.8
click at [174, 117] on div "Jan Feb Mar Apr May Jun [DATE] Aug Sep Oct Nov [DATE] 2016 2017 2018 2019 2020 …" at bounding box center [293, 123] width 524 height 79
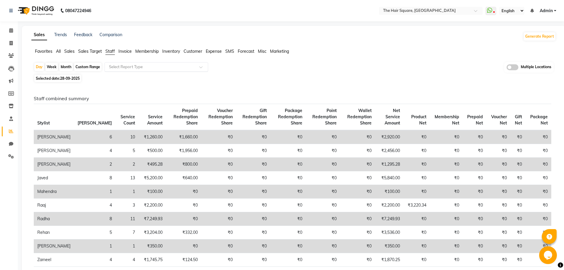
click at [149, 68] on input "text" at bounding box center [150, 67] width 85 height 6
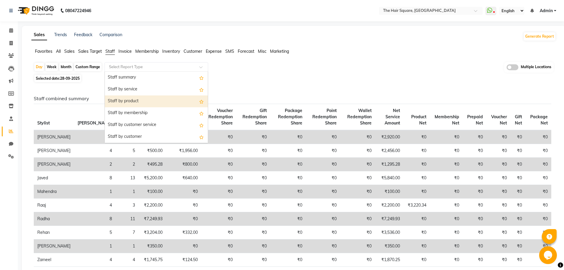
click at [151, 97] on div "Staff by product" at bounding box center [156, 101] width 103 height 12
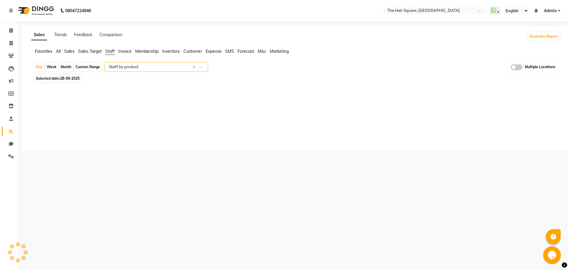
select select "full_report"
select select "csv"
click at [66, 80] on span "28-09-2025" at bounding box center [70, 78] width 20 height 4
select select "9"
select select "2025"
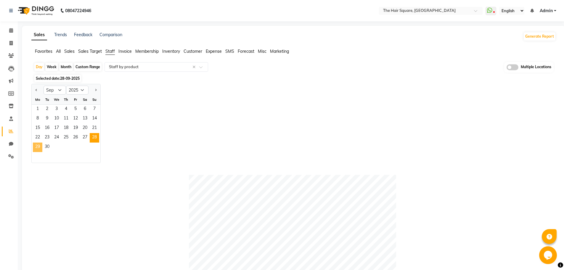
click at [37, 149] on span "29" at bounding box center [37, 146] width 9 height 9
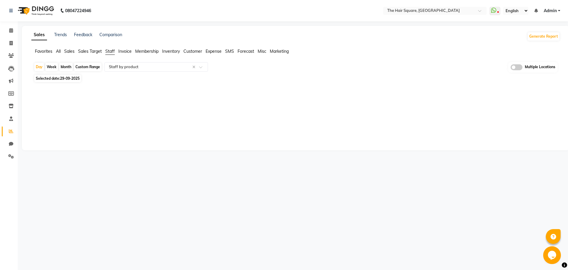
click at [54, 79] on span "Selected date: [DATE]" at bounding box center [57, 78] width 47 height 7
select select "9"
select select "2025"
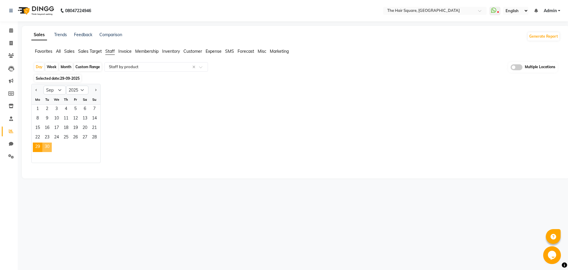
click at [47, 144] on span "30" at bounding box center [46, 146] width 9 height 9
select select "full_report"
select select "csv"
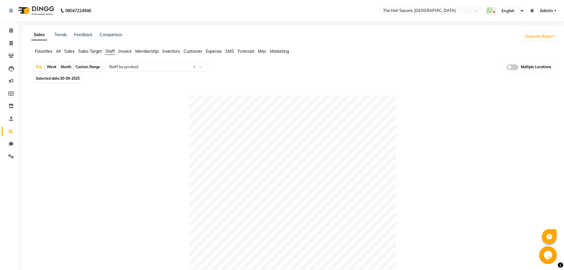
click at [13, 36] on li "Calendar" at bounding box center [9, 30] width 18 height 13
click at [11, 44] on icon at bounding box center [10, 43] width 3 height 4
select select "service"
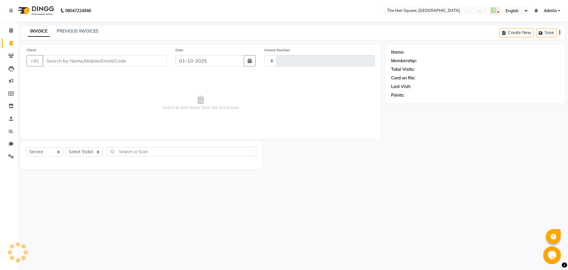
type input "3656"
select select "5768"
drag, startPoint x: 75, startPoint y: 152, endPoint x: 77, endPoint y: 147, distance: 5.8
click at [75, 152] on select "Select Stylist Amit [PERSON_NAME] Dev Imran [PERSON_NAME] [PERSON_NAME] Manager…" at bounding box center [84, 151] width 37 height 9
select select "39370"
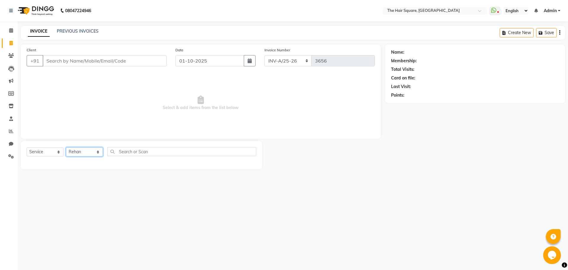
click at [66, 147] on select "Select Stylist Amit [PERSON_NAME] Dev Imran [PERSON_NAME] [PERSON_NAME] Manager…" at bounding box center [84, 151] width 37 height 9
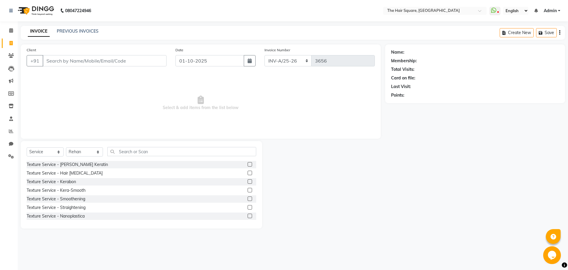
click at [153, 156] on div "Select Service Product Membership Package Voucher Prepaid Gift Card Select Styl…" at bounding box center [142, 154] width 230 height 14
click at [153, 153] on input "text" at bounding box center [181, 151] width 149 height 9
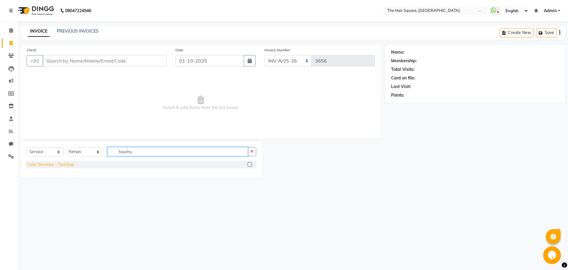
type input "touchu"
click at [56, 166] on div "Color Services - Touchup" at bounding box center [50, 164] width 47 height 6
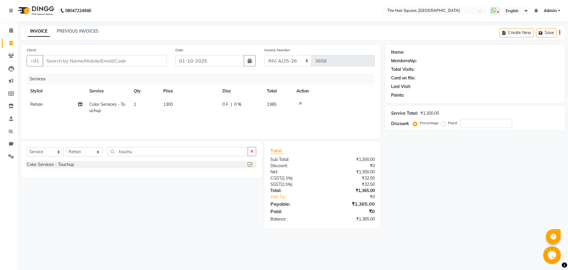
checkbox input "false"
click at [206, 102] on td "1300" at bounding box center [189, 108] width 59 height 20
select select "39370"
drag, startPoint x: 206, startPoint y: 102, endPoint x: 94, endPoint y: 146, distance: 120.5
click at [97, 120] on tr "Amit [PERSON_NAME] Dev Imran [PERSON_NAME] [PERSON_NAME] Manager [PERSON_NAME] …" at bounding box center [201, 110] width 348 height 25
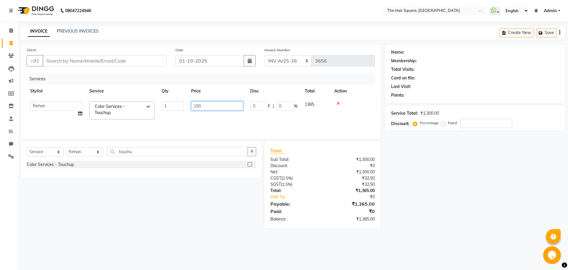
type input "1500"
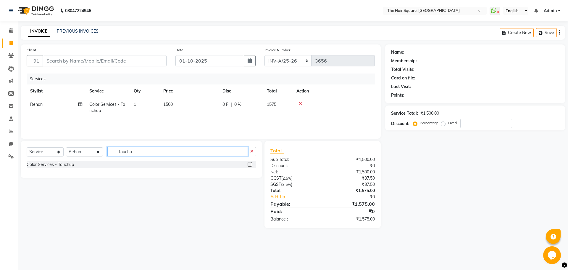
drag, startPoint x: 139, startPoint y: 153, endPoint x: 0, endPoint y: 154, distance: 139.4
click at [0, 149] on app-home "08047224946 Select Location × The Hair Square, [GEOGRAPHIC_DATA] Island WhatsAp…" at bounding box center [284, 118] width 568 height 237
type input "hair cut"
drag, startPoint x: 52, startPoint y: 182, endPoint x: 135, endPoint y: 167, distance: 84.3
click at [52, 182] on div "Hair Care - Haircut" at bounding box center [45, 181] width 36 height 6
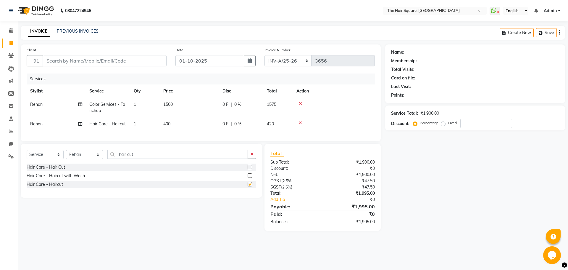
checkbox input "false"
drag, startPoint x: 171, startPoint y: 160, endPoint x: 0, endPoint y: 170, distance: 171.7
click at [0, 169] on app-home "08047224946 Select Location × The Hair Square, [GEOGRAPHIC_DATA] Island WhatsAp…" at bounding box center [284, 119] width 568 height 239
type input "beard"
click at [37, 179] on div "Hair Care - [PERSON_NAME] Styling" at bounding box center [62, 176] width 70 height 6
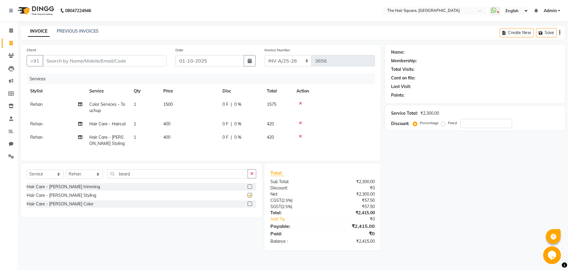
checkbox input "false"
click at [96, 59] on input "Client" at bounding box center [105, 60] width 124 height 11
type input "7"
type input "0"
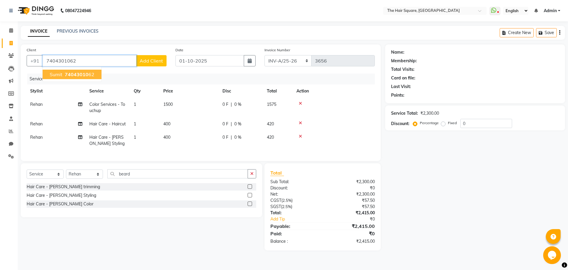
type input "7404301062"
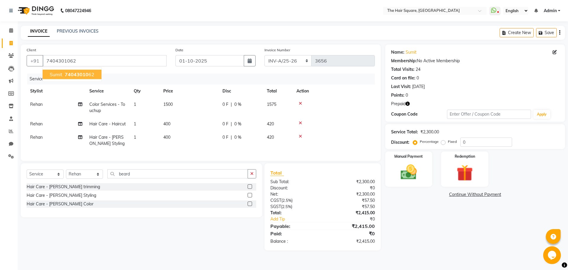
drag, startPoint x: 85, startPoint y: 73, endPoint x: 337, endPoint y: 127, distance: 257.6
click at [92, 73] on ngb-highlight "74043010 62" at bounding box center [79, 74] width 31 height 6
click at [408, 103] on icon "button" at bounding box center [408, 104] width 4 height 4
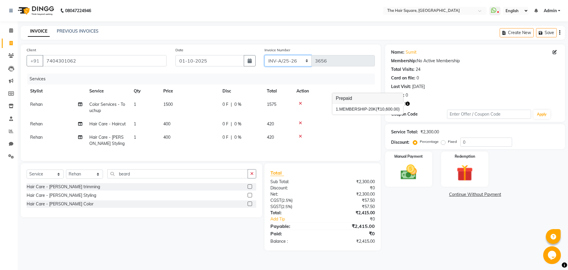
click at [286, 60] on select "INV-A-M/25-26 INV-A/25-26" at bounding box center [288, 60] width 47 height 11
select select "5954"
click at [265, 55] on select "INV-A-M/25-26 INV-A/25-26" at bounding box center [288, 60] width 47 height 11
type input "1094"
click at [447, 168] on div "Redemption" at bounding box center [464, 169] width 49 height 36
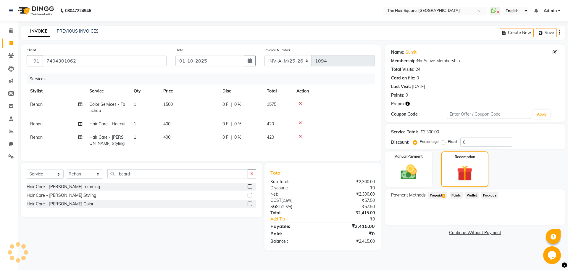
click at [437, 200] on div "Payment Methods Prepaid 1 Points Wallet Package" at bounding box center [475, 207] width 180 height 36
click at [438, 197] on span "Prepaid 1" at bounding box center [437, 194] width 19 height 7
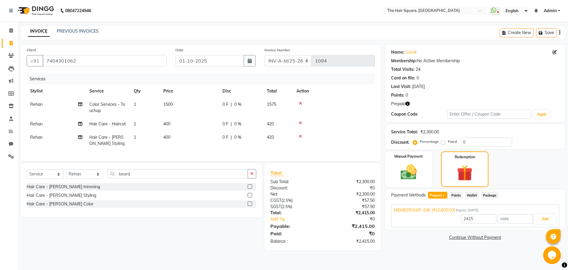
drag, startPoint x: 568, startPoint y: 197, endPoint x: 510, endPoint y: 220, distance: 63.0
click at [568, 204] on div "Name: Sumit Membership: No Active Membership Total Visits: 24 Card on file: 0 L…" at bounding box center [477, 147] width 184 height 206
click at [554, 217] on button "Add" at bounding box center [545, 219] width 22 height 10
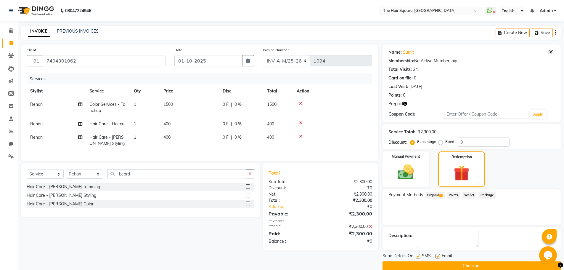
scroll to position [9, 0]
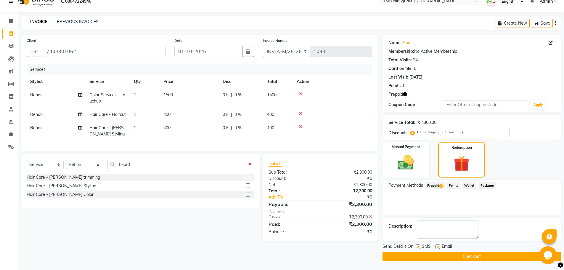
click at [508, 197] on div "Payment Methods Prepaid 1 Points Wallet Package" at bounding box center [471, 198] width 178 height 36
click at [428, 257] on button "Checkout" at bounding box center [471, 256] width 178 height 9
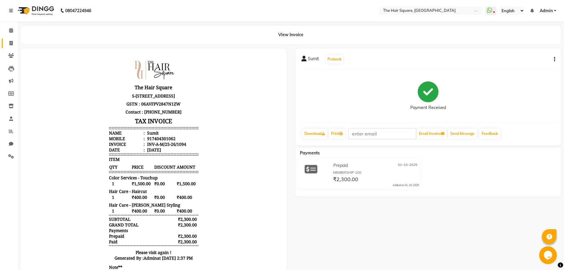
drag, startPoint x: 10, startPoint y: 43, endPoint x: 11, endPoint y: 46, distance: 3.2
click at [10, 43] on icon at bounding box center [10, 43] width 3 height 4
select select "service"
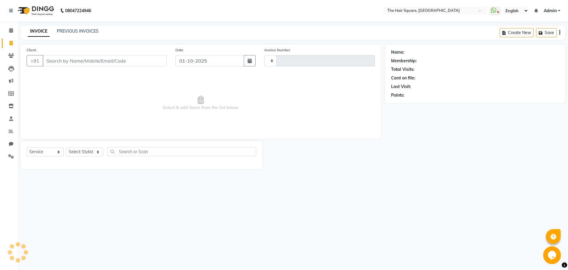
type input "3656"
select select "5768"
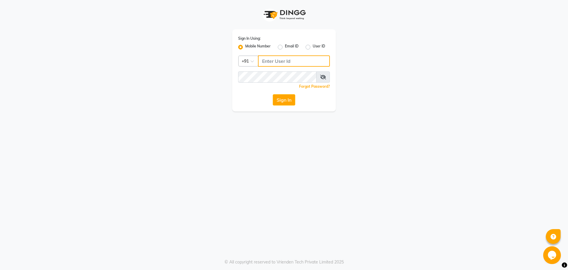
click at [269, 61] on input "Username" at bounding box center [294, 60] width 72 height 11
type input "8368771967"
click at [261, 157] on div "Sign In Using: Mobile Number Email ID User ID Country Code × [PHONE_NUMBER] Rem…" at bounding box center [284, 135] width 568 height 270
click at [287, 101] on button "Sign In" at bounding box center [284, 99] width 22 height 11
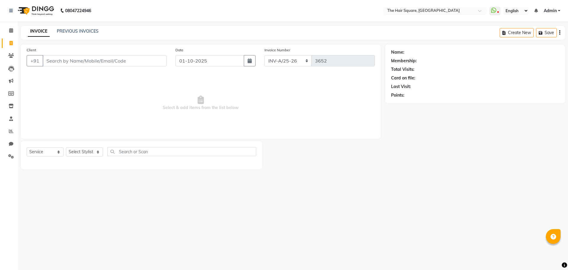
select select "5768"
select select "service"
type input "123456789"
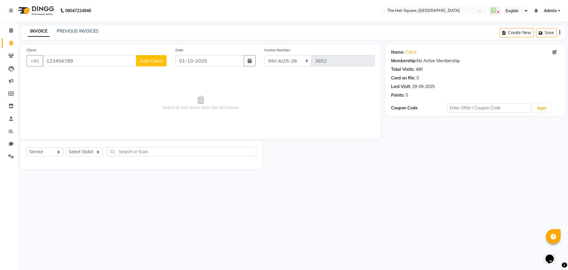
click at [83, 157] on div "Select Service Product Membership Package Voucher Prepaid Gift Card Select Styl…" at bounding box center [142, 154] width 230 height 14
drag, startPoint x: 85, startPoint y: 151, endPoint x: 86, endPoint y: 148, distance: 3.1
click at [85, 151] on select "Select Stylist Amit [PERSON_NAME] Dev Imran [PERSON_NAME] [PERSON_NAME] Manager…" at bounding box center [84, 151] width 37 height 9
select select "39358"
click at [66, 147] on select "Select Stylist Amit [PERSON_NAME] Dev Imran [PERSON_NAME] [PERSON_NAME] Manager…" at bounding box center [84, 151] width 37 height 9
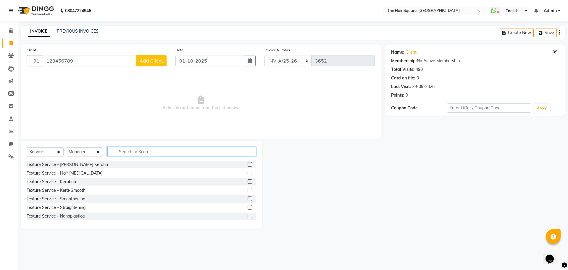
click at [132, 149] on input "text" at bounding box center [181, 151] width 149 height 9
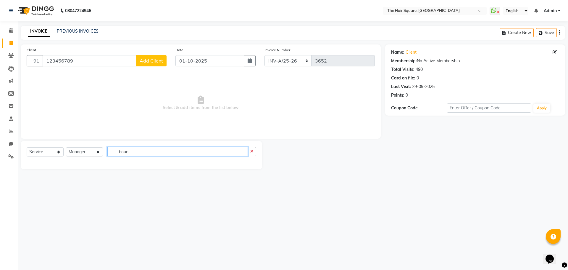
type input "bount"
click at [35, 155] on select "Select Service Product Membership Package Voucher Prepaid Gift Card" at bounding box center [45, 151] width 37 height 9
select select "product"
click at [27, 147] on select "Select Service Product Membership Package Voucher Prepaid Gift Card" at bounding box center [45, 151] width 37 height 9
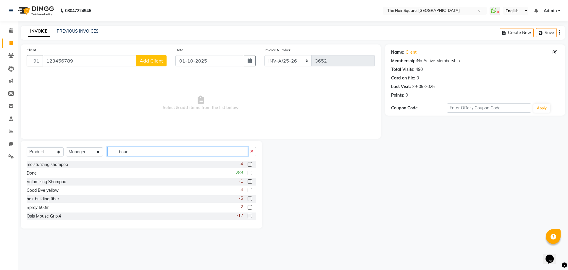
click at [148, 147] on input "bount" at bounding box center [177, 151] width 141 height 9
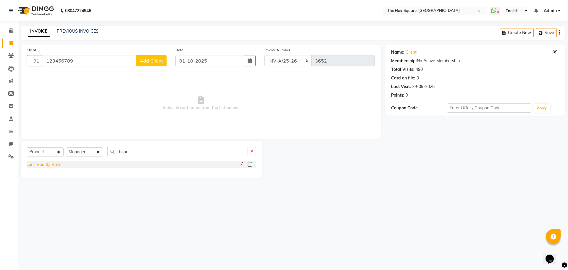
click at [52, 163] on div "curls Bounty Balm" at bounding box center [44, 164] width 35 height 6
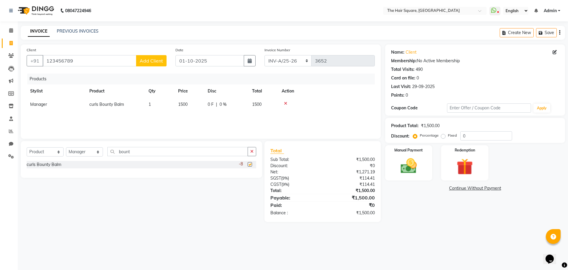
checkbox input "false"
click at [191, 94] on th "Price" at bounding box center [190, 90] width 30 height 13
click at [195, 111] on div "Products Stylist Product Qty Price Disc Total Action Manager curls Bounty Balm …" at bounding box center [201, 102] width 348 height 59
click at [199, 109] on td "1500" at bounding box center [190, 104] width 30 height 13
select select "39358"
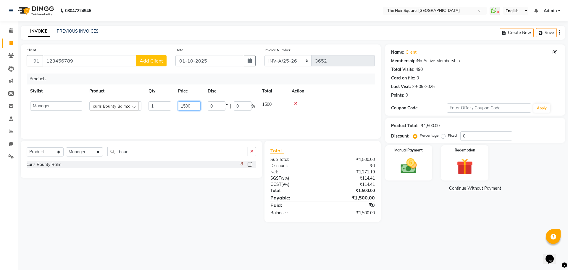
click at [197, 105] on input "1500" at bounding box center [189, 105] width 22 height 9
drag, startPoint x: 197, startPoint y: 105, endPoint x: 41, endPoint y: 116, distance: 156.9
click at [41, 116] on div "Products Stylist Product Qty Price Disc Total Action Amit Aradhana Bittu Dev Im…" at bounding box center [201, 102] width 348 height 59
type input "1300"
drag, startPoint x: 426, startPoint y: 185, endPoint x: 424, endPoint y: 174, distance: 11.6
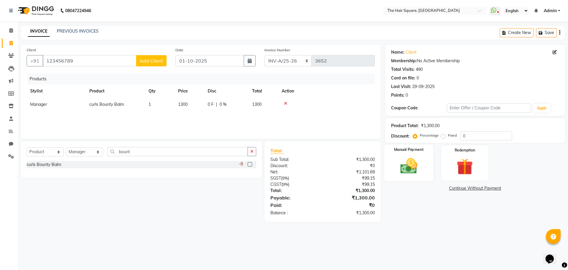
click at [426, 184] on div "Name: Client Membership: No Active Membership Total Visits: 490 Card on file: 0…" at bounding box center [477, 132] width 184 height 177
click at [424, 174] on div "Manual Payment" at bounding box center [408, 162] width 49 height 36
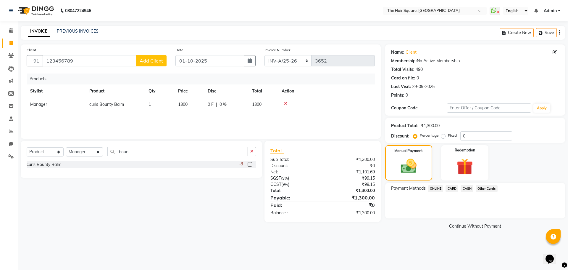
click at [440, 190] on span "ONLINE" at bounding box center [435, 188] width 15 height 7
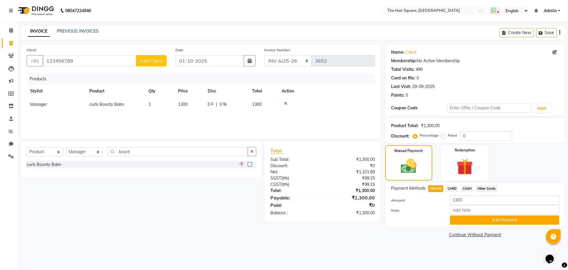
click at [456, 189] on span "CARD" at bounding box center [452, 188] width 13 height 7
click at [472, 216] on button "Add Payment" at bounding box center [504, 219] width 109 height 9
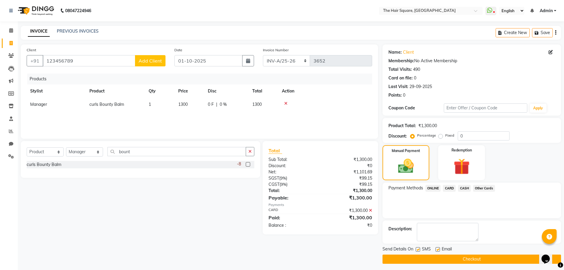
click at [416, 249] on label at bounding box center [418, 249] width 4 height 4
click at [416, 249] on input "checkbox" at bounding box center [418, 249] width 4 height 4
checkbox input "false"
drag, startPoint x: 438, startPoint y: 248, endPoint x: 438, endPoint y: 255, distance: 6.8
click at [438, 248] on label at bounding box center [437, 249] width 4 height 4
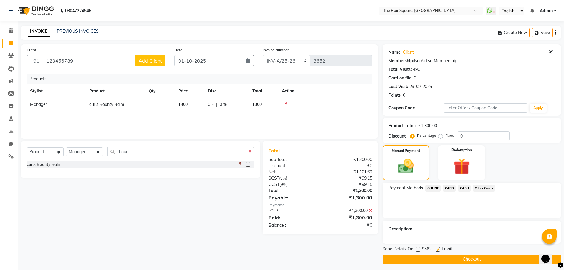
click at [438, 248] on input "checkbox" at bounding box center [437, 249] width 4 height 4
checkbox input "false"
click at [440, 259] on button "Checkout" at bounding box center [471, 258] width 178 height 9
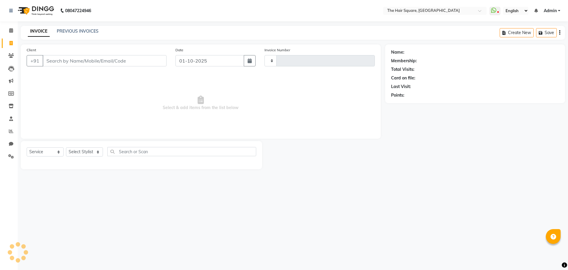
select select "service"
type input "3655"
select select "5768"
select select "service"
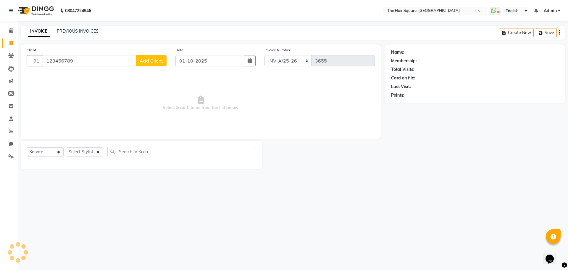
type input "123456789"
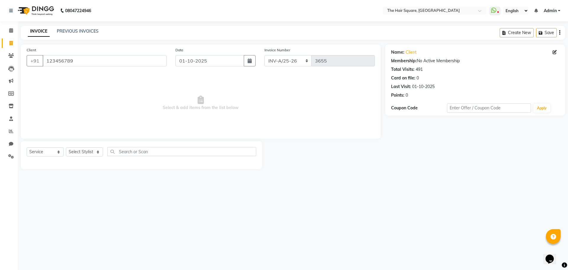
click at [80, 157] on div "Select Service Product Membership Package Voucher Prepaid Gift Card Select Styl…" at bounding box center [142, 154] width 230 height 14
click at [81, 150] on select "Select Stylist Amit [PERSON_NAME] Dev Imran [PERSON_NAME] [PERSON_NAME] Manager…" at bounding box center [84, 151] width 37 height 9
select select "39376"
click at [66, 147] on select "Select Stylist Amit [PERSON_NAME] Dev Imran [PERSON_NAME] [PERSON_NAME] Manager…" at bounding box center [84, 151] width 37 height 9
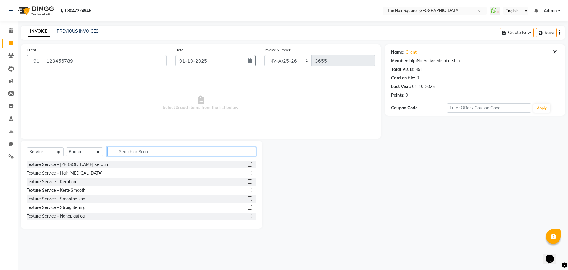
click at [141, 153] on input "text" at bounding box center [181, 151] width 149 height 9
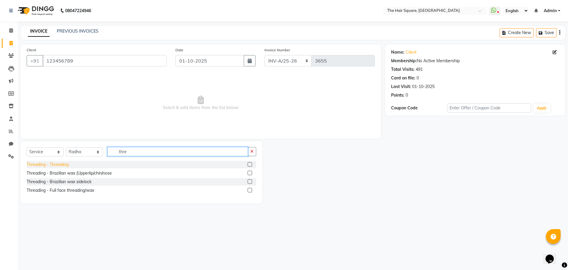
type input "thre"
click at [65, 161] on div "Threading - Threading" at bounding box center [48, 164] width 42 height 6
checkbox input "false"
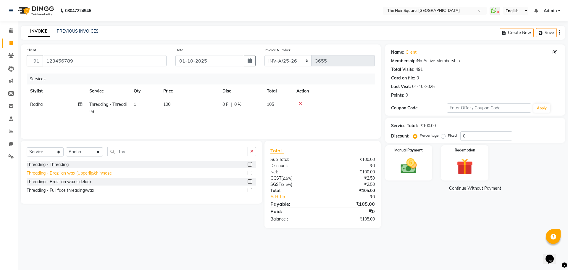
click at [71, 173] on div "Threading - Brazilian wax (Upperlip/chin/nose" at bounding box center [69, 173] width 85 height 6
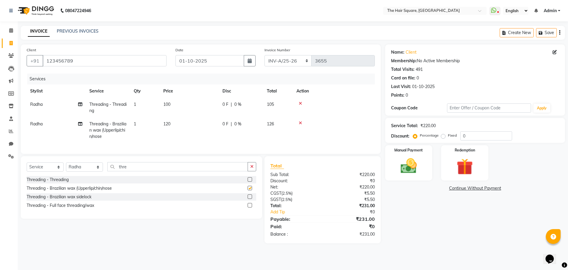
checkbox input "false"
click at [407, 173] on img at bounding box center [409, 166] width 28 height 20
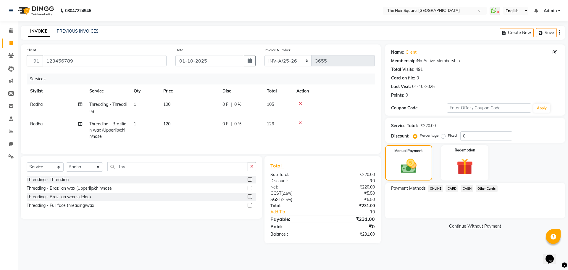
click at [435, 187] on span "ONLINE" at bounding box center [435, 188] width 15 height 7
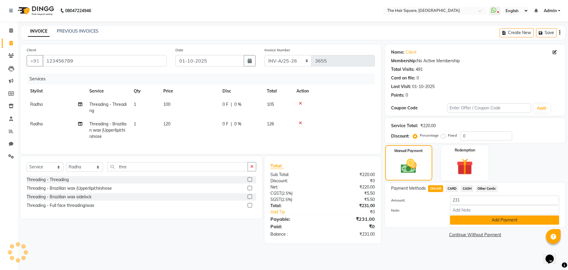
click at [465, 223] on button "Add Payment" at bounding box center [504, 219] width 109 height 9
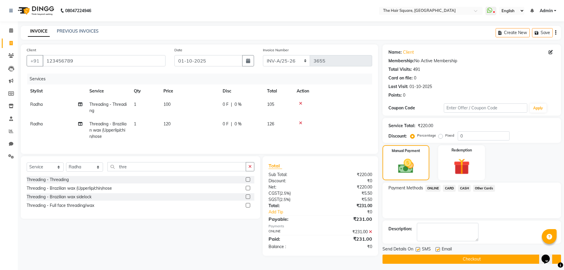
click at [415, 251] on div "Send Details On SMS Email" at bounding box center [471, 249] width 178 height 7
click at [417, 249] on label at bounding box center [418, 249] width 4 height 4
click at [417, 249] on input "checkbox" at bounding box center [418, 249] width 4 height 4
checkbox input "false"
click at [435, 249] on label at bounding box center [437, 249] width 4 height 4
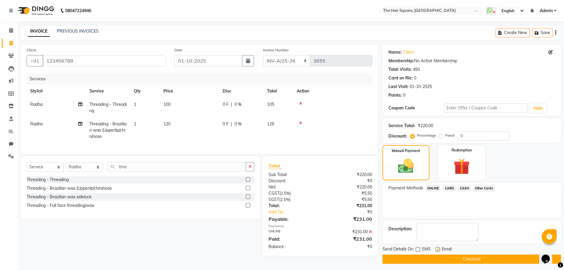
click at [435, 249] on input "checkbox" at bounding box center [437, 249] width 4 height 4
checkbox input "false"
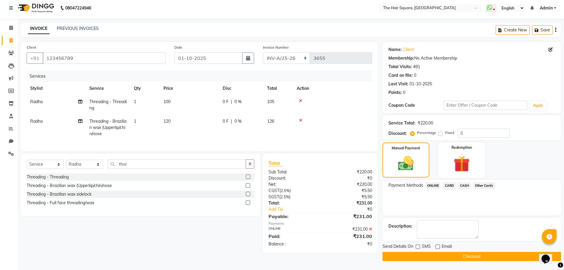
click at [443, 255] on button "Checkout" at bounding box center [471, 256] width 178 height 9
